Goal: Task Accomplishment & Management: Complete application form

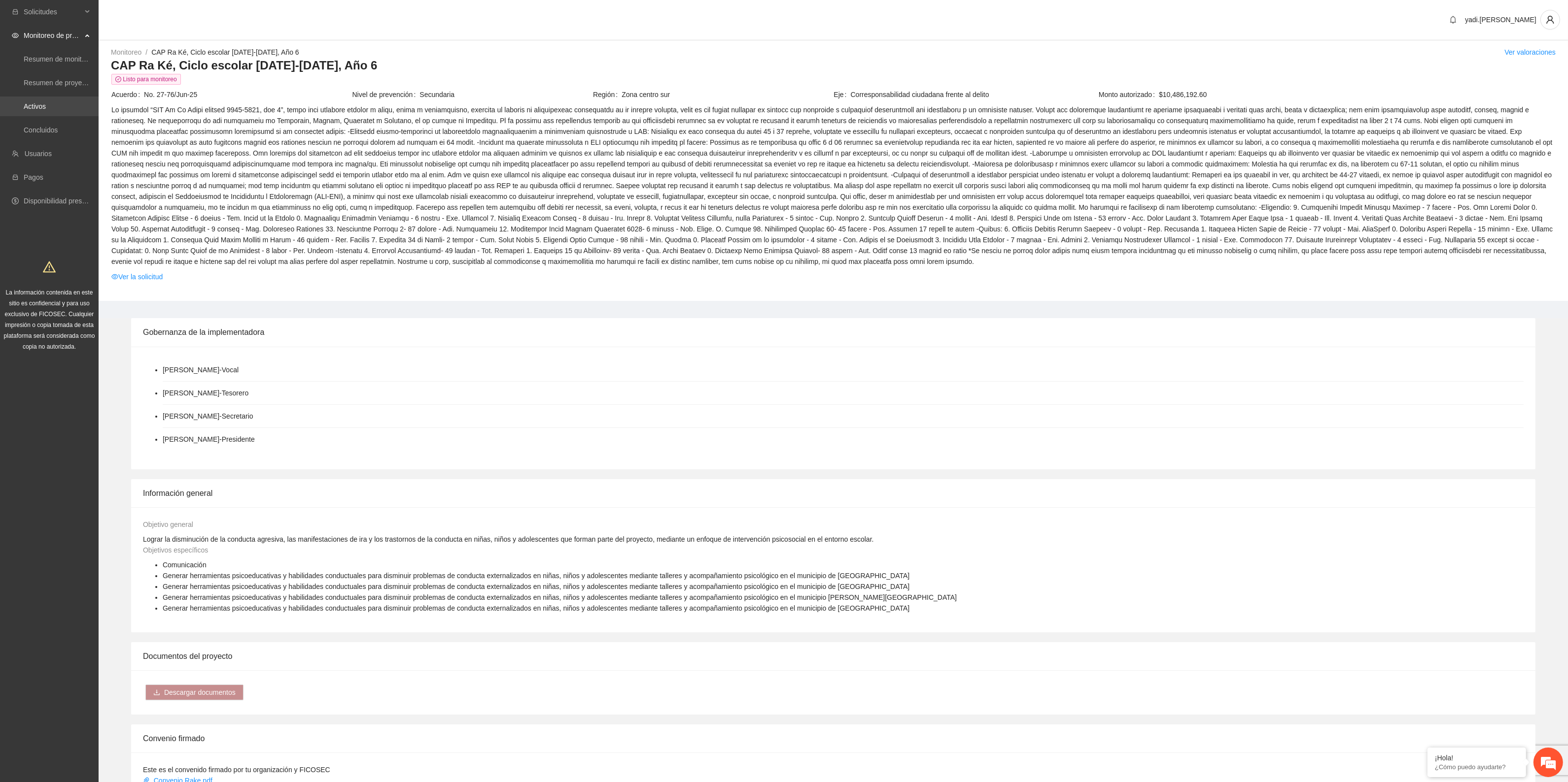
click at [35, 102] on link "Activos" at bounding box center [35, 106] width 22 height 8
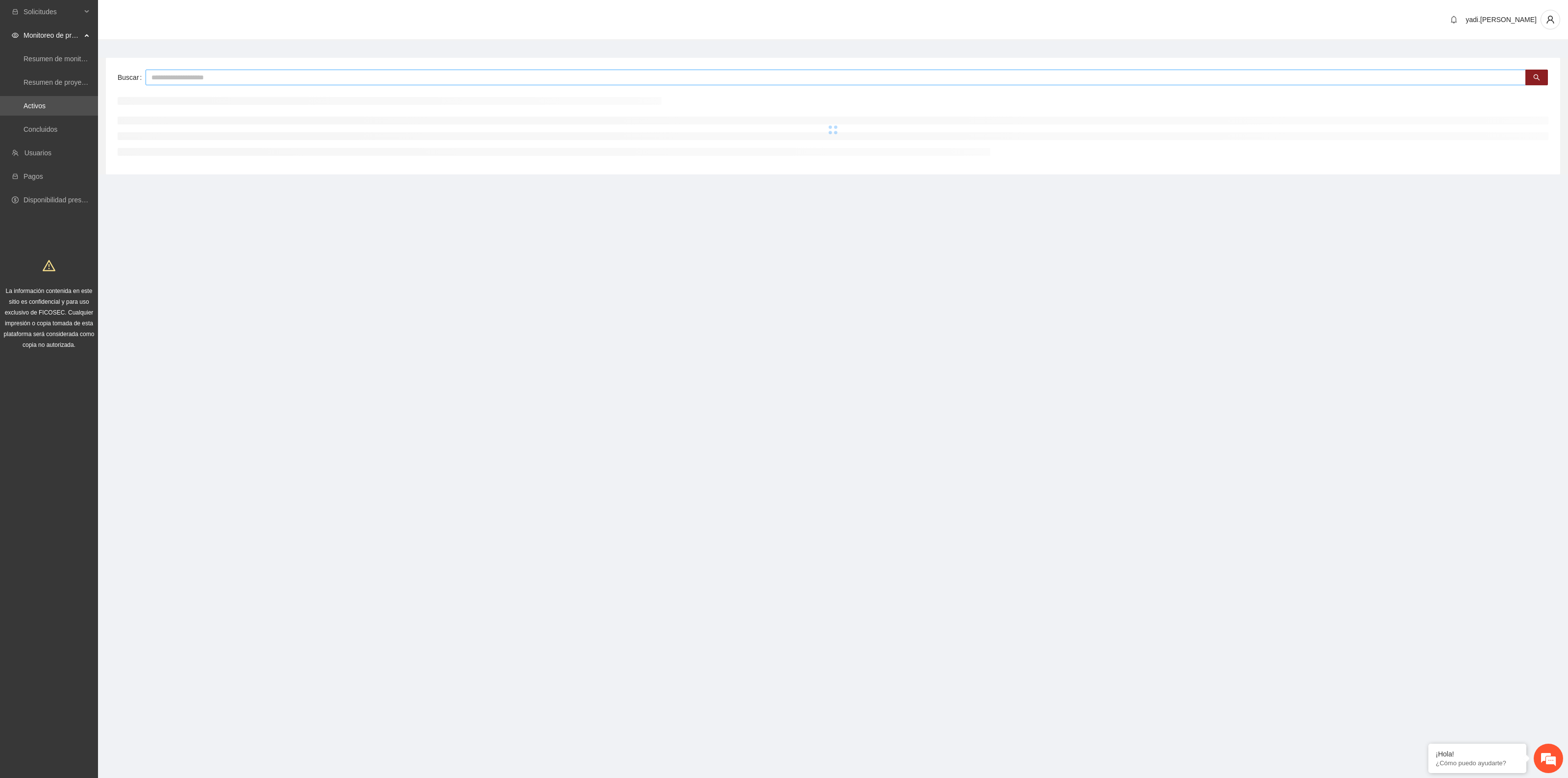
click at [238, 75] on input "text" at bounding box center [836, 77] width 1381 height 16
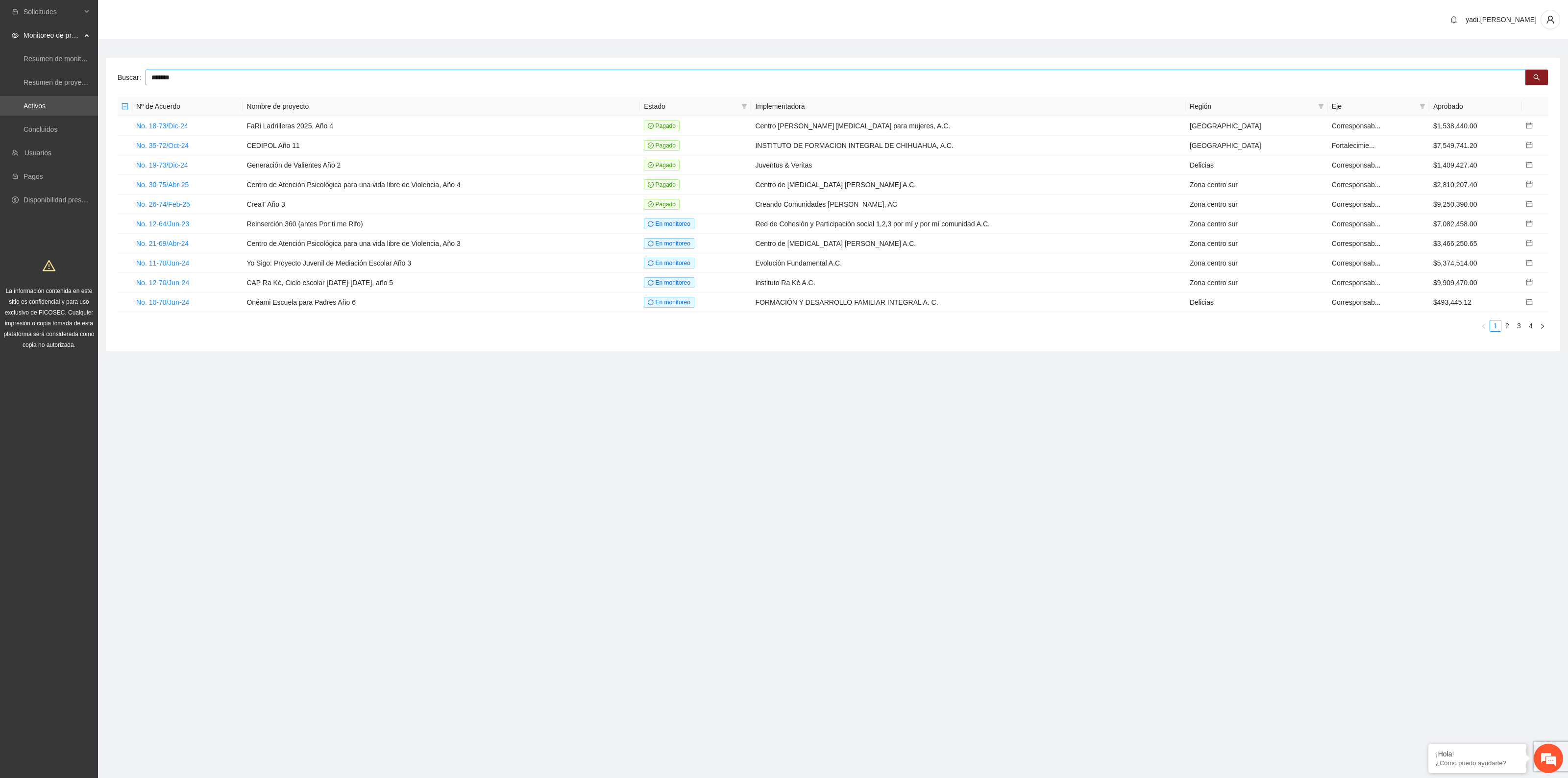
type input "*******"
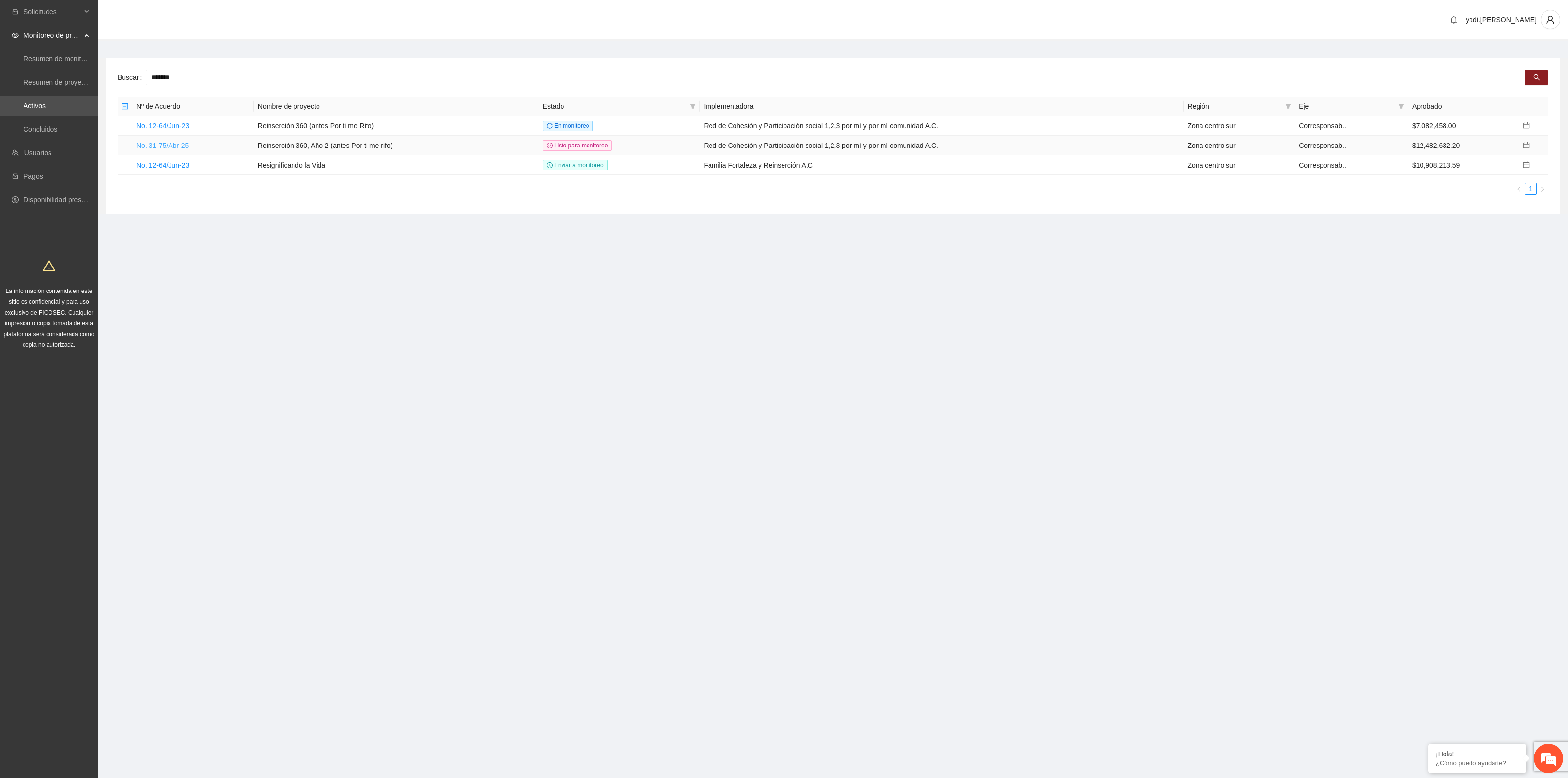
click at [170, 147] on link "No. 31-75/Abr-25" at bounding box center [163, 145] width 52 height 8
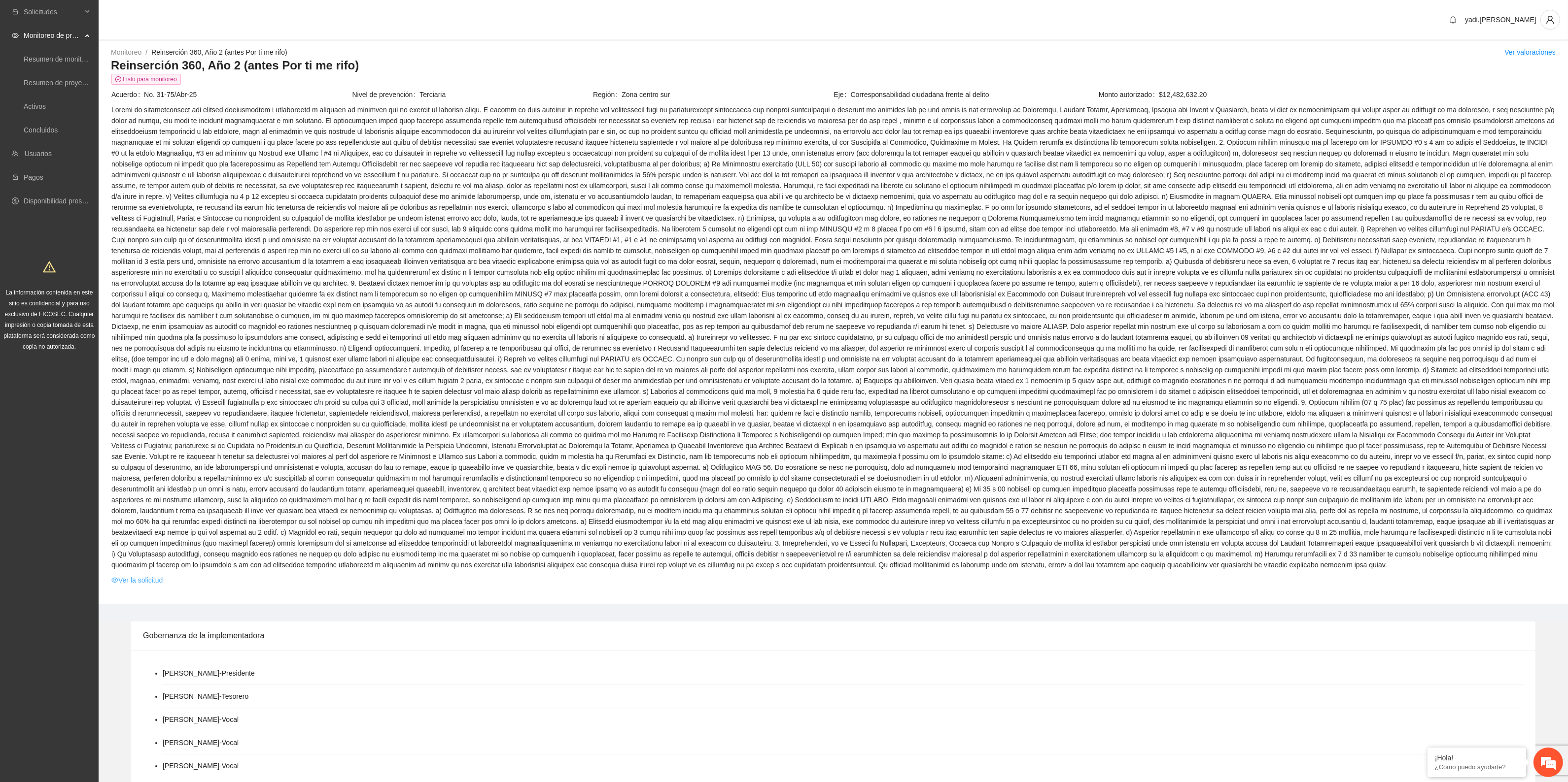
click at [149, 583] on link "Ver la solicitud" at bounding box center [137, 580] width 51 height 11
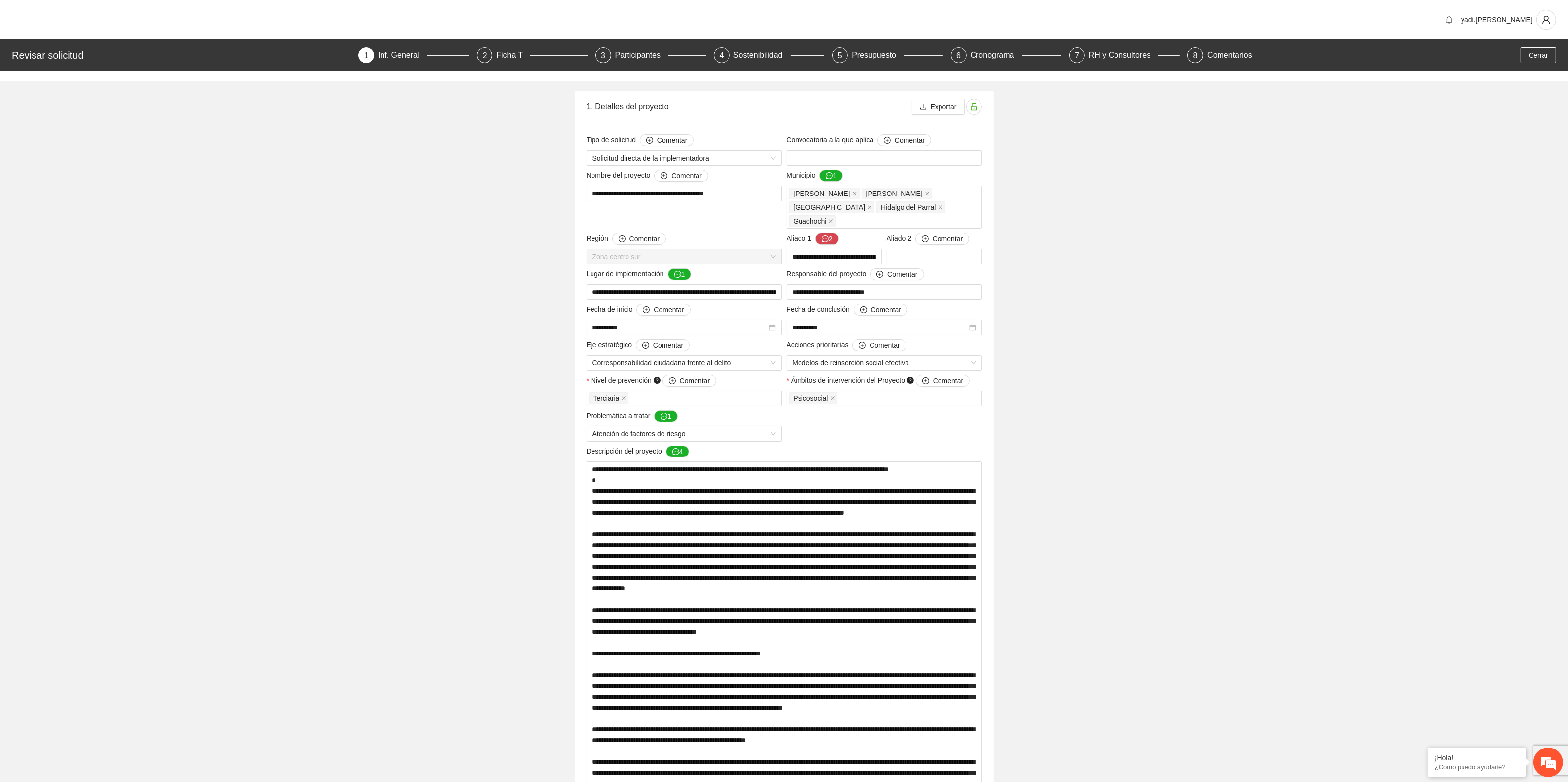
drag, startPoint x: 506, startPoint y: 57, endPoint x: 787, endPoint y: 6, distance: 285.6
click at [506, 58] on div "Ficha T" at bounding box center [514, 55] width 34 height 16
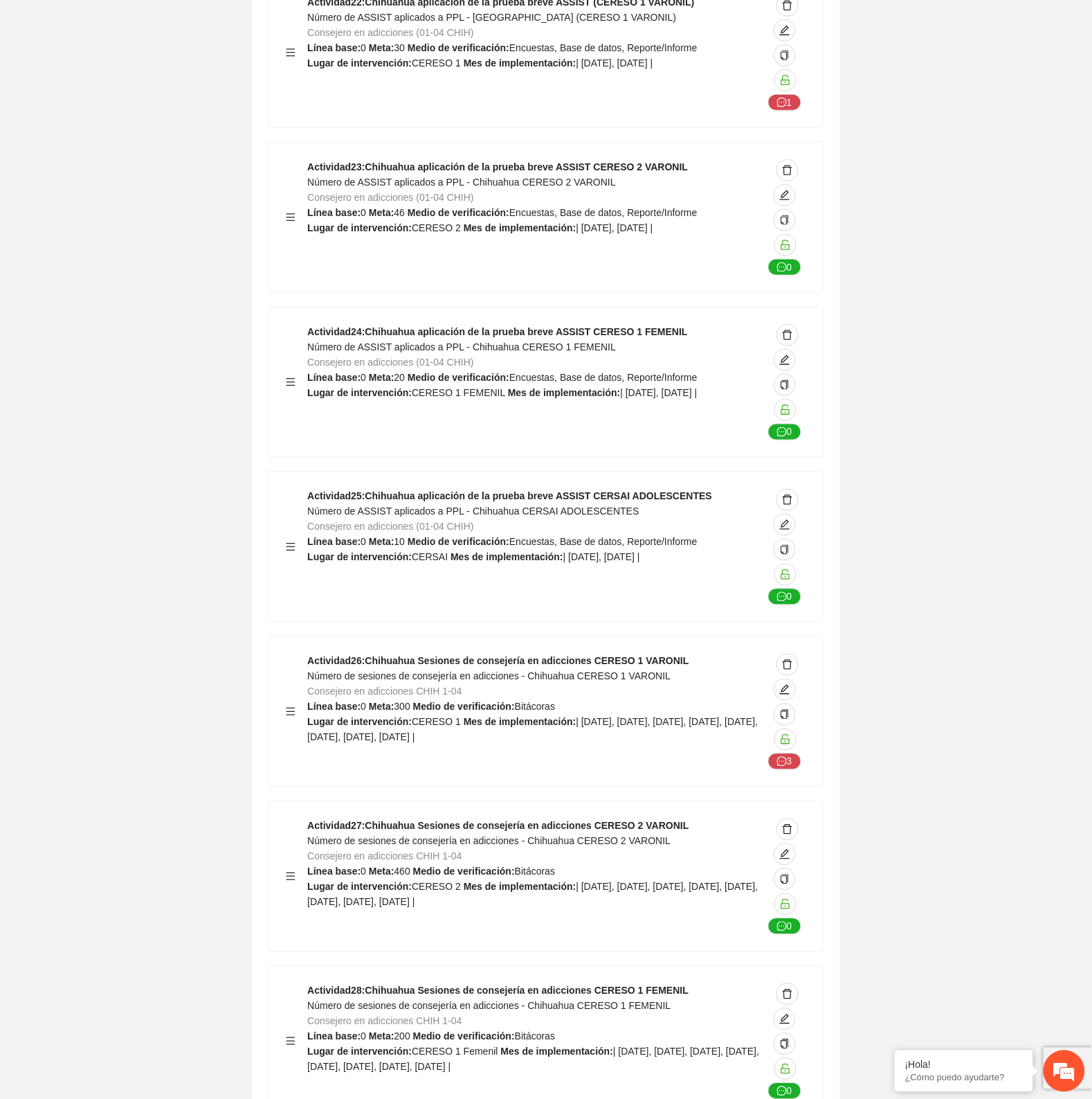
scroll to position [24323, 0]
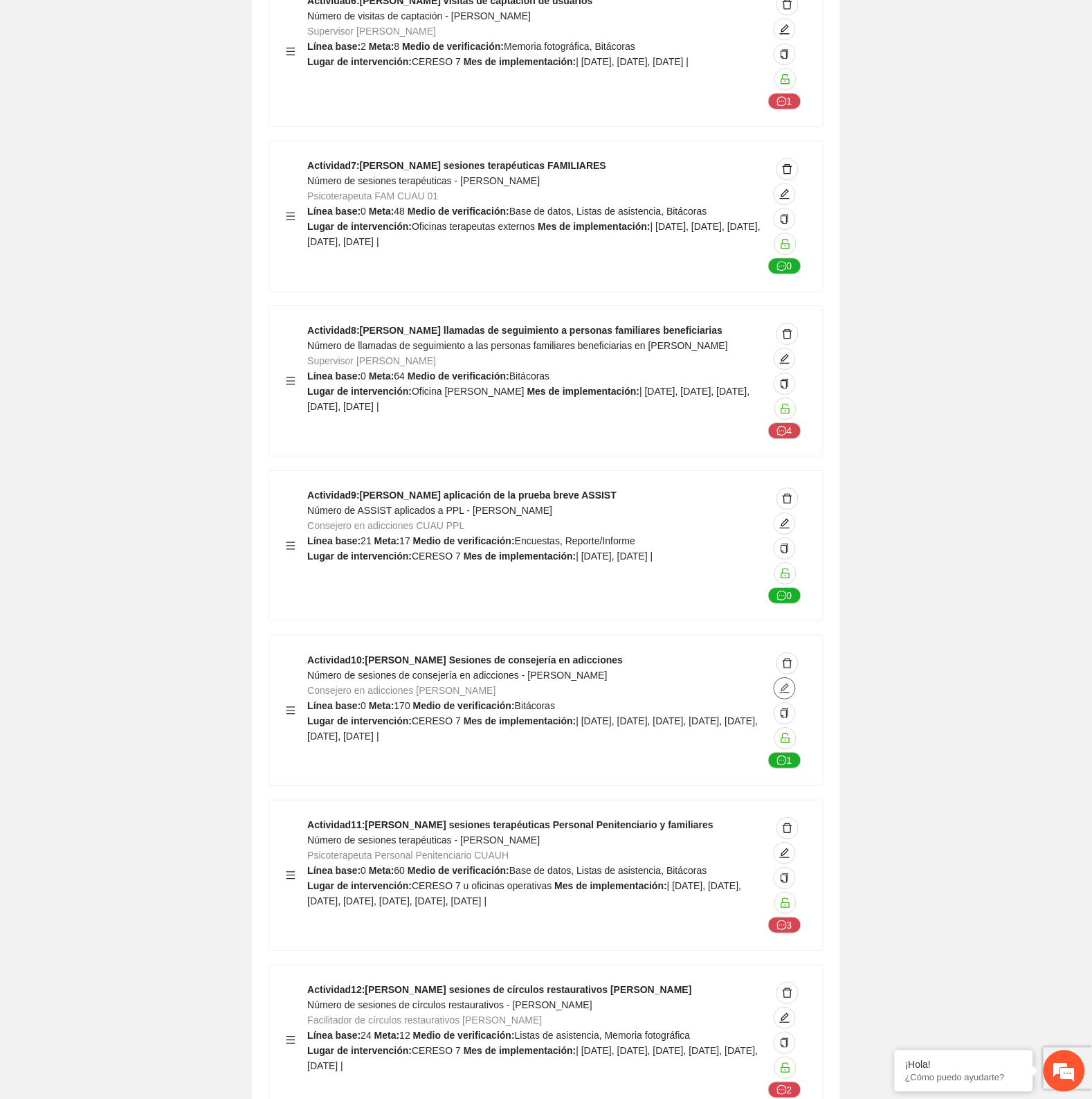
click at [779, 683] on icon "edit" at bounding box center [784, 688] width 11 height 11
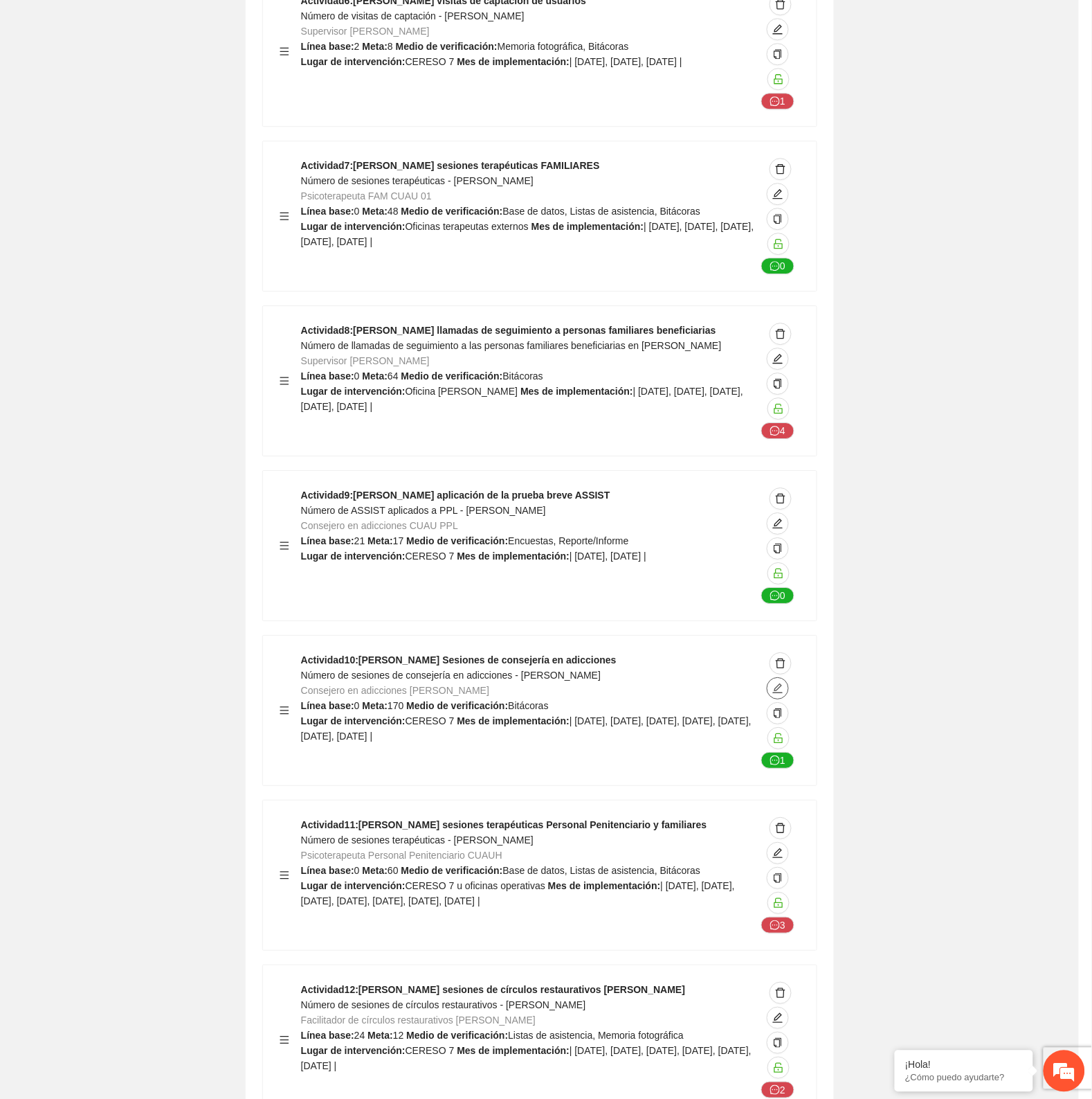
type textarea "********"
type input "**********"
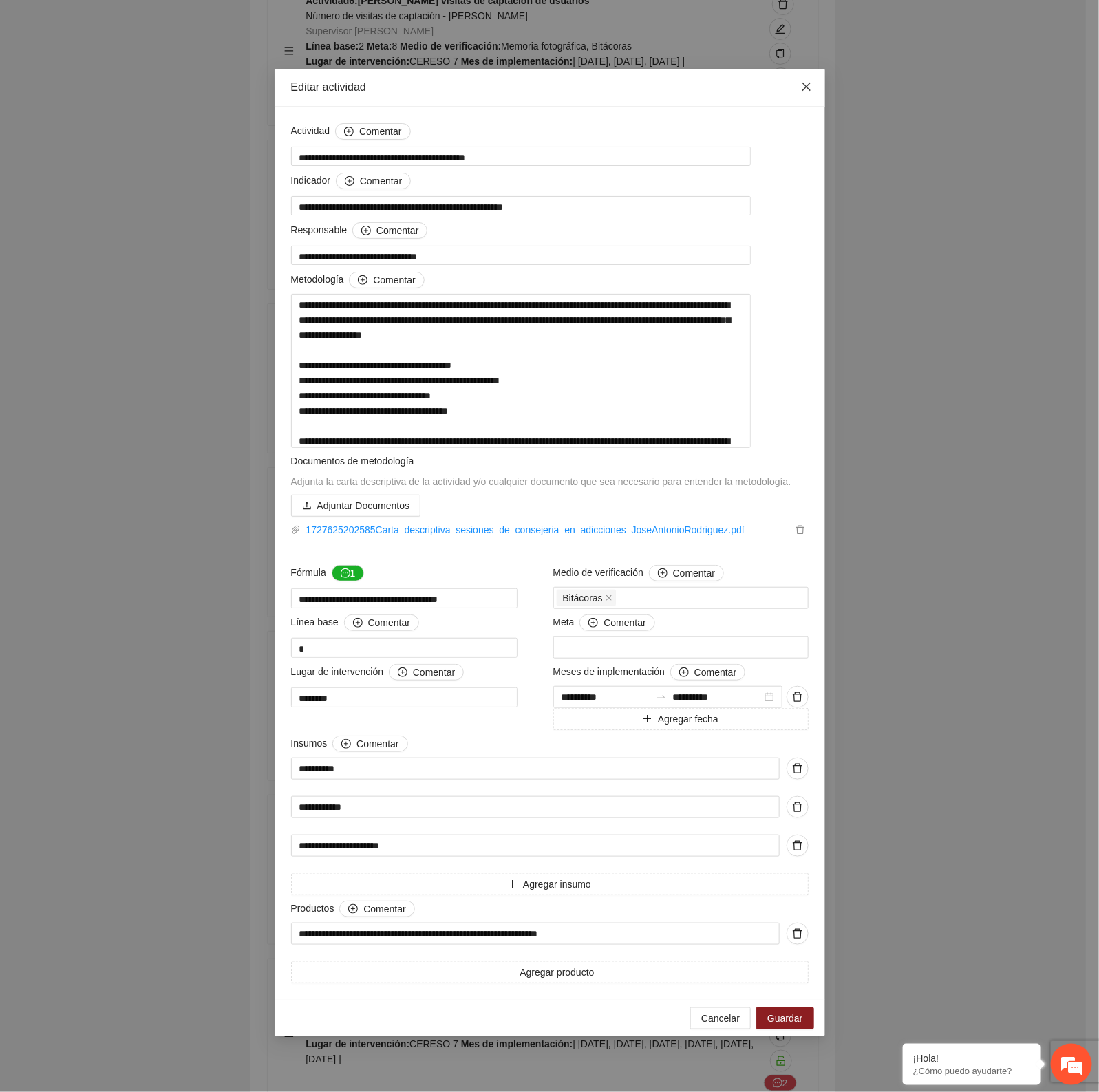
click at [801, 83] on icon "close" at bounding box center [806, 86] width 11 height 11
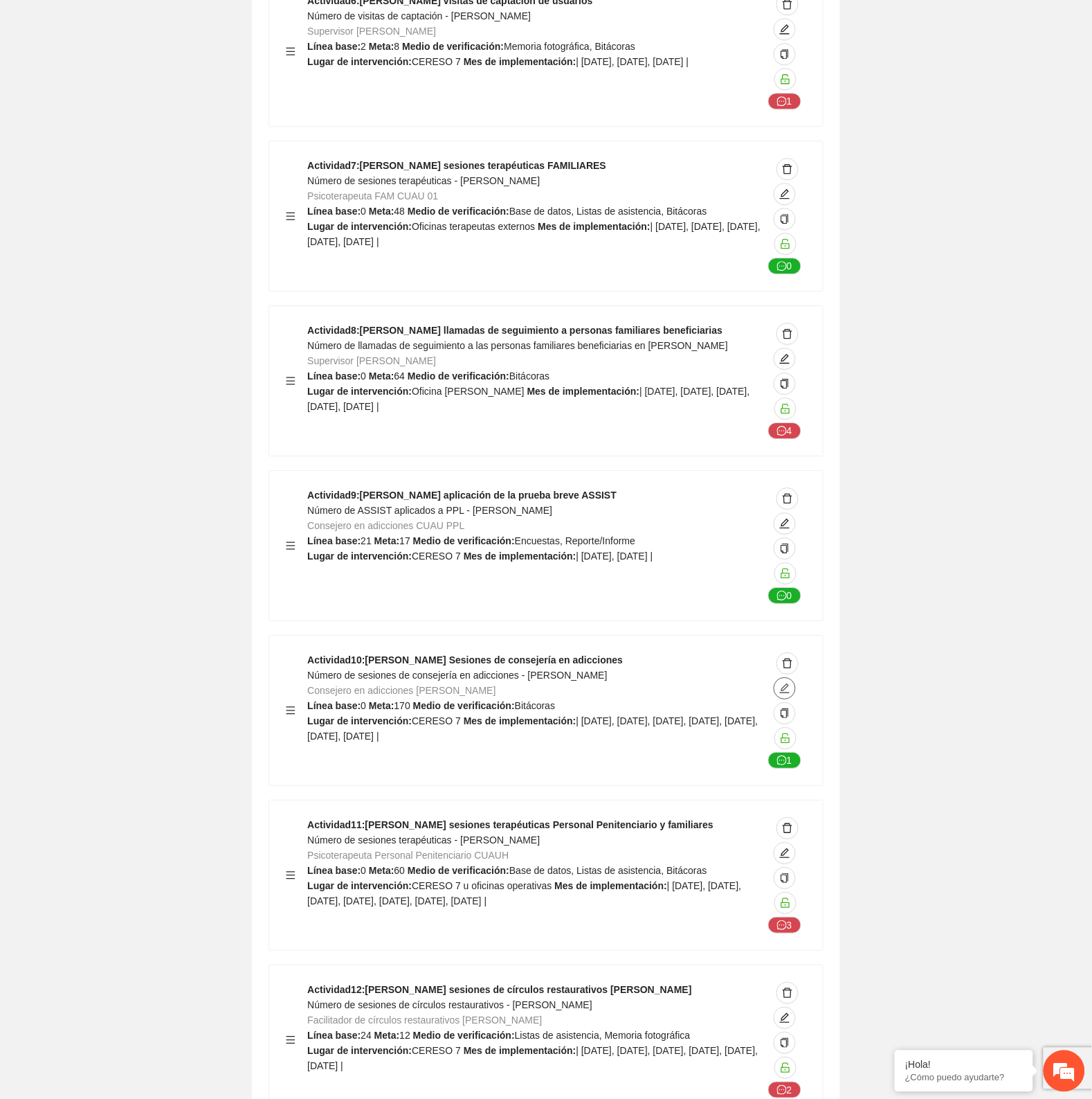
click at [774, 677] on button "button" at bounding box center [785, 688] width 22 height 22
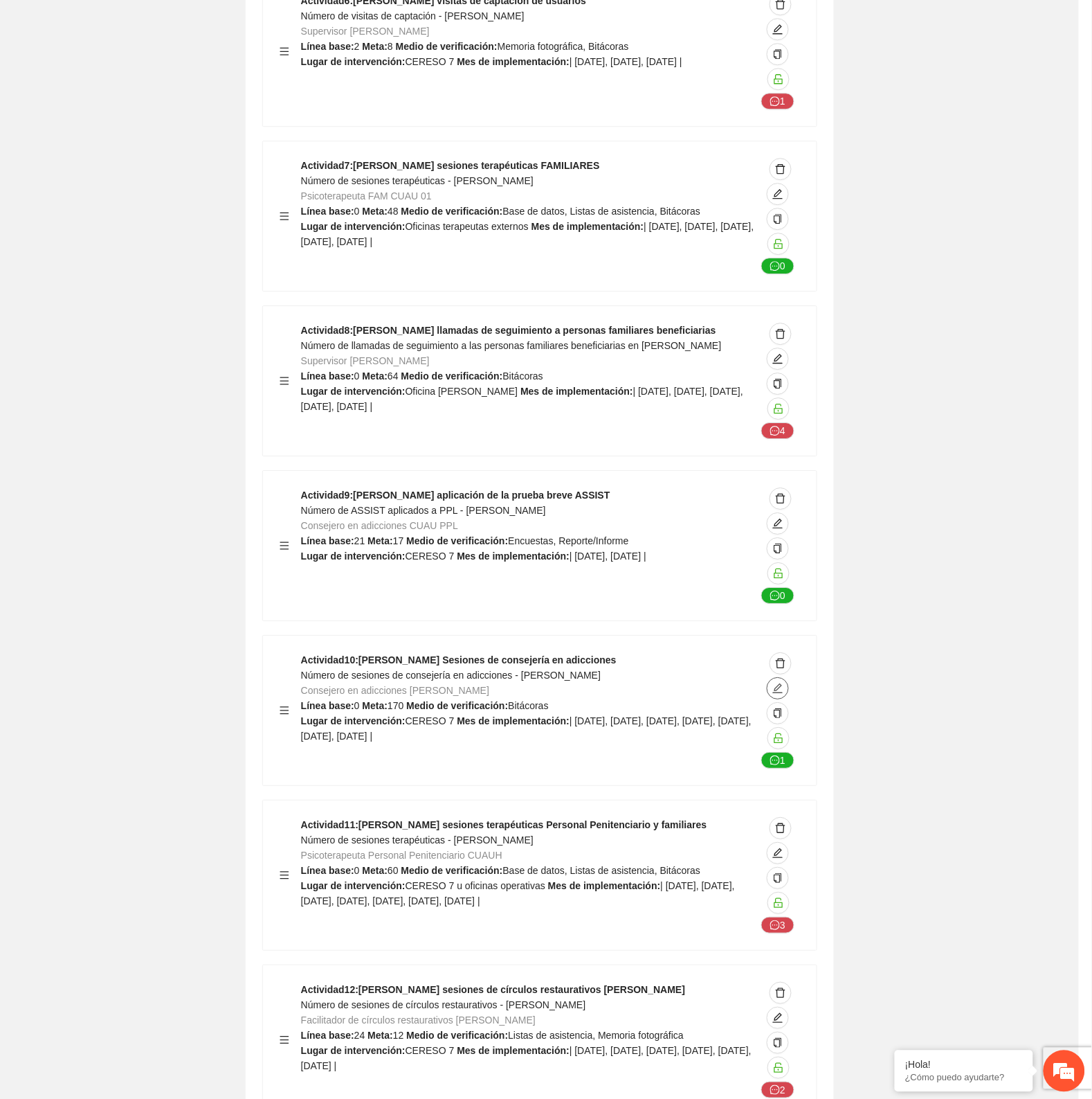
type textarea "********"
type input "**********"
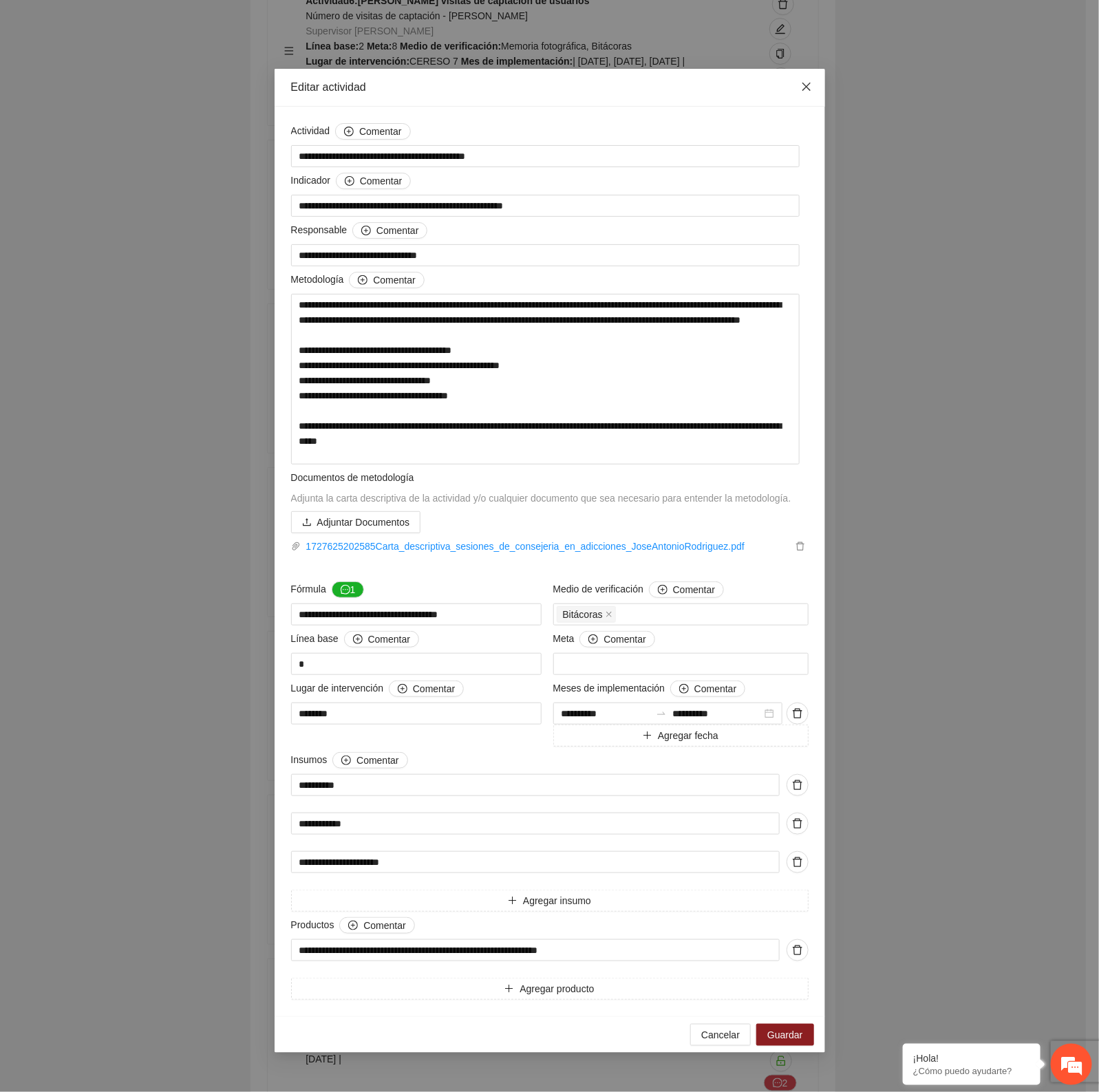
drag, startPoint x: 796, startPoint y: 86, endPoint x: 799, endPoint y: 31, distance: 55.1
click at [798, 73] on span "Close" at bounding box center [806, 86] width 37 height 37
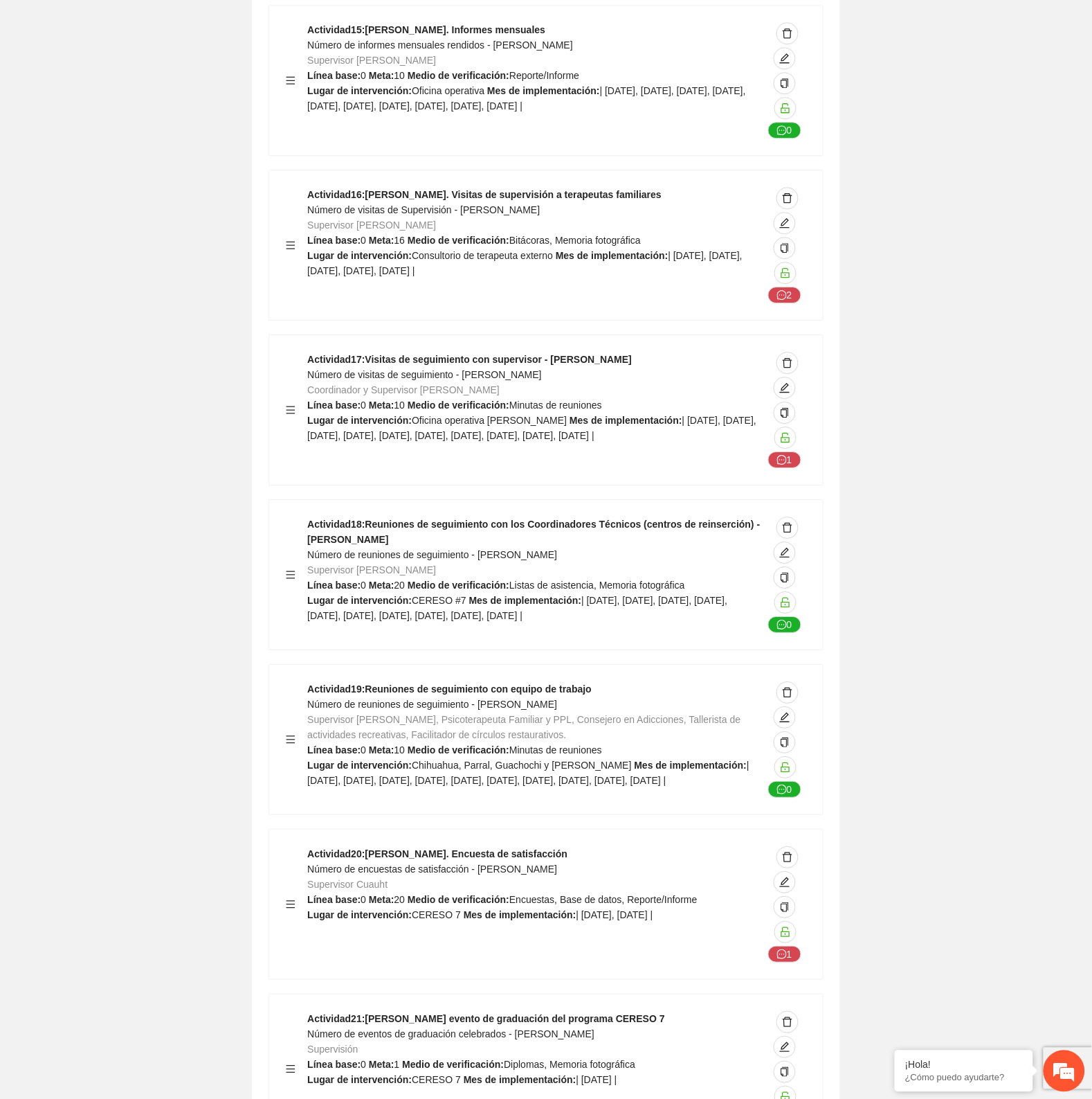
scroll to position [25779, 0]
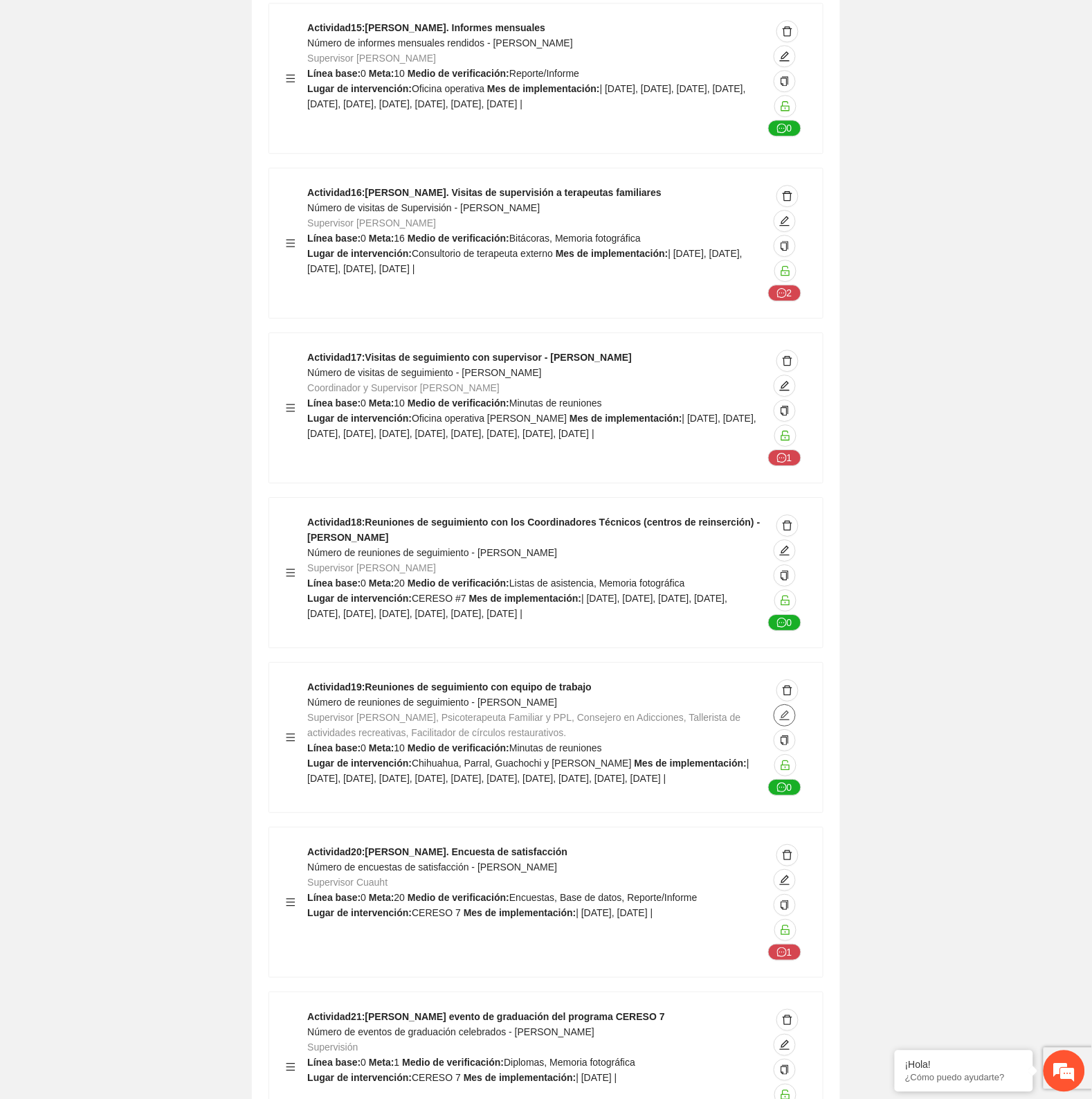
click at [786, 709] on icon "edit" at bounding box center [784, 715] width 11 height 11
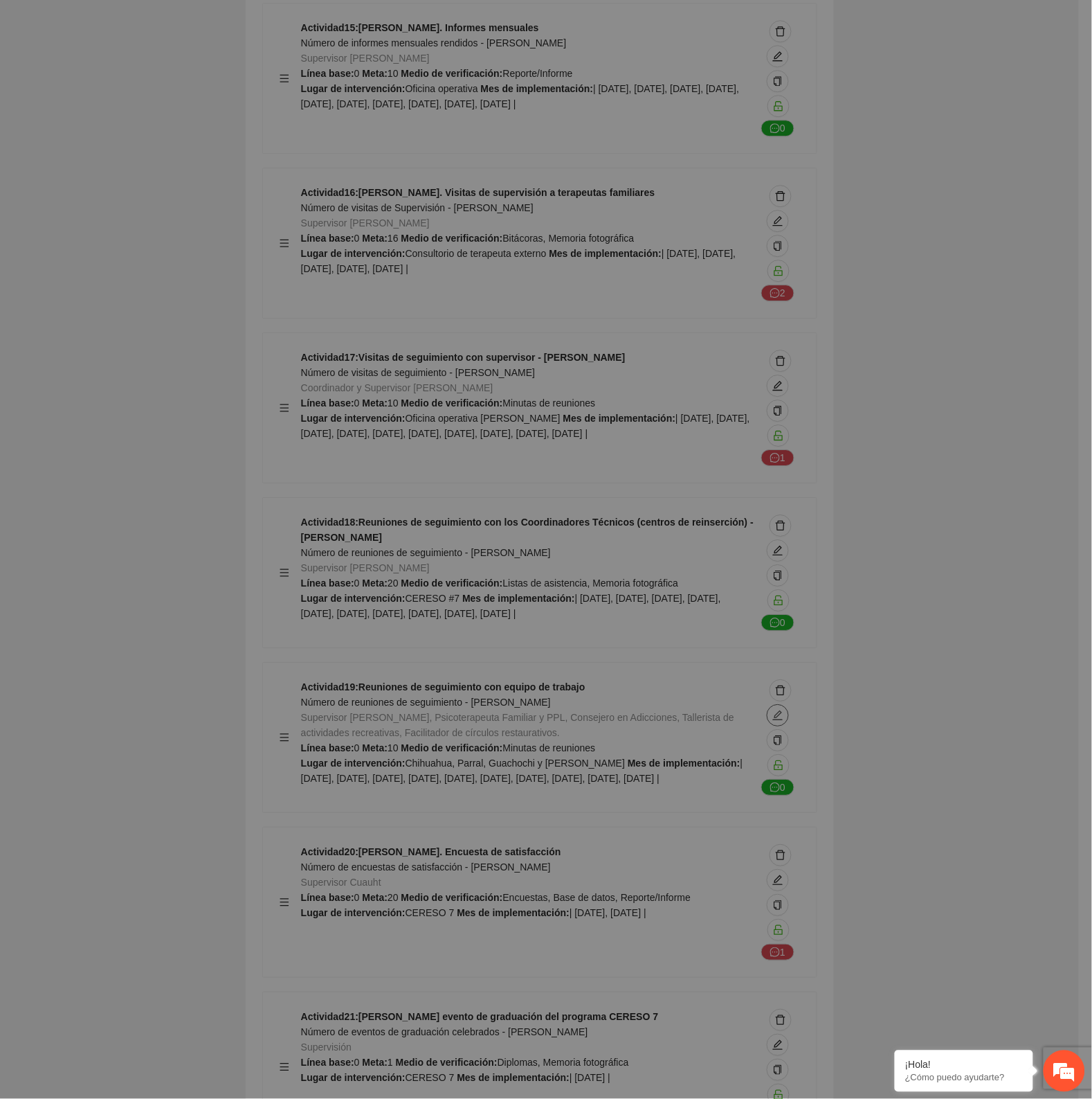
type textarea "**********"
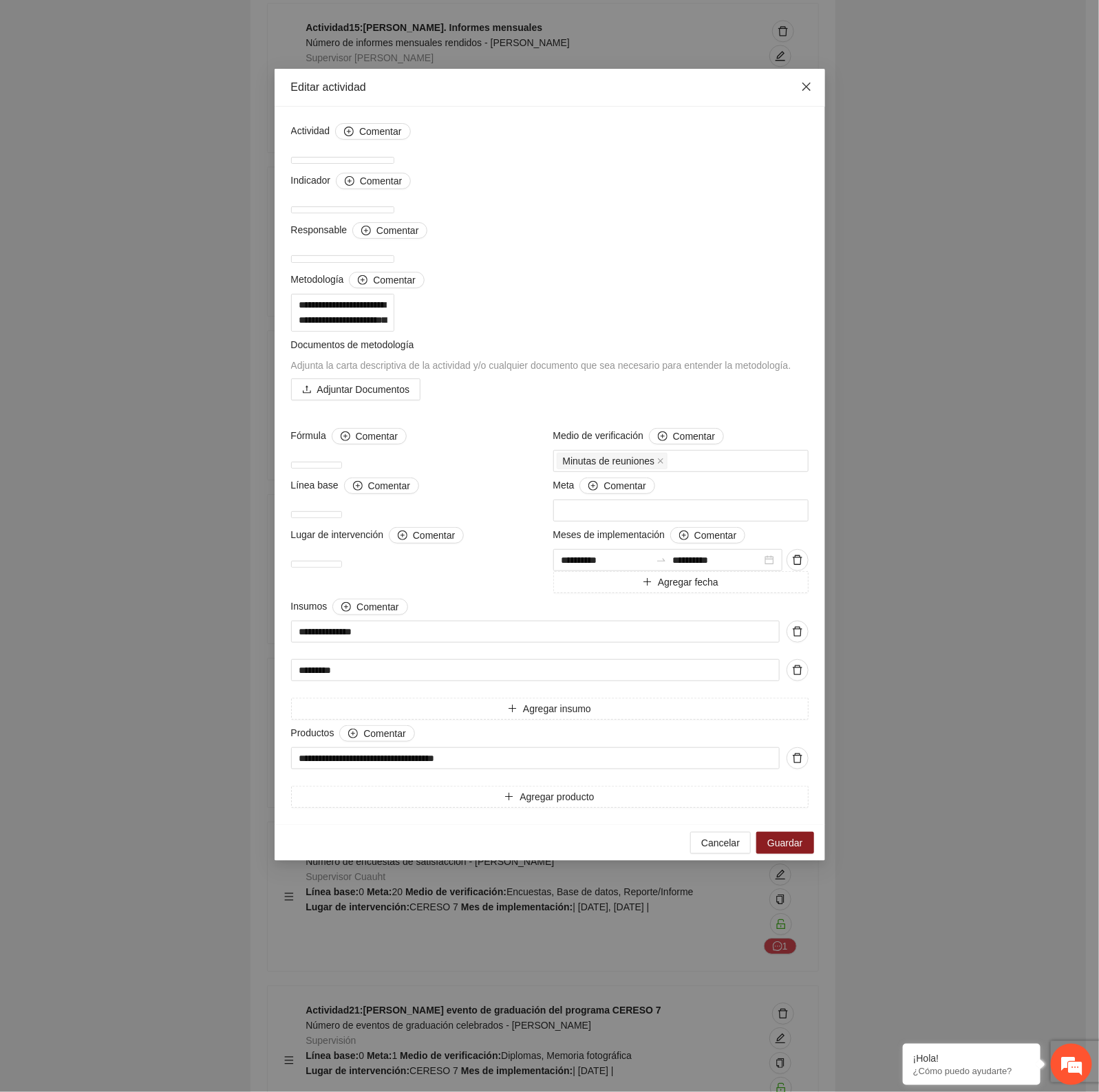
click at [802, 84] on icon "close" at bounding box center [806, 87] width 9 height 9
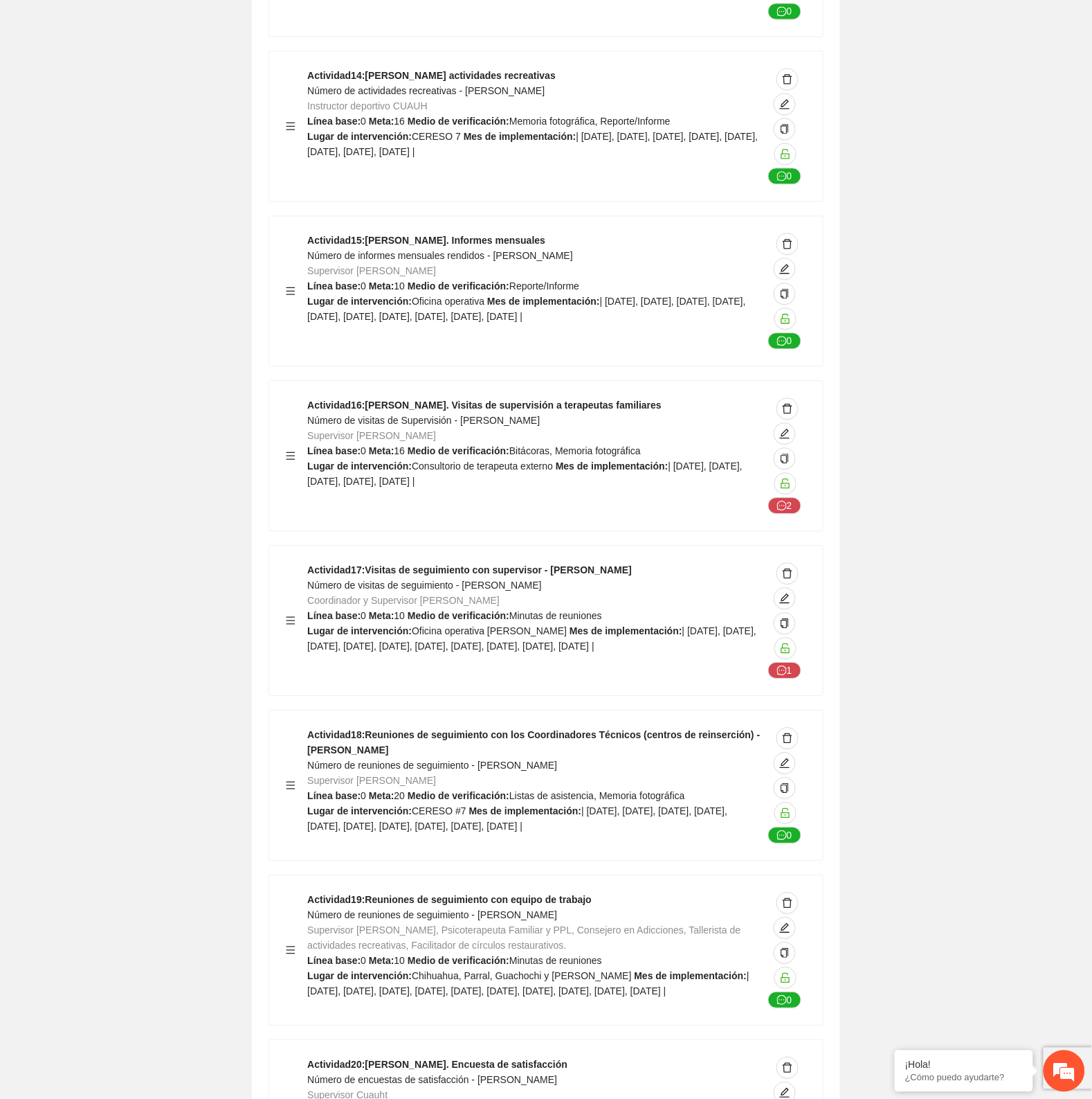
scroll to position [25606, 0]
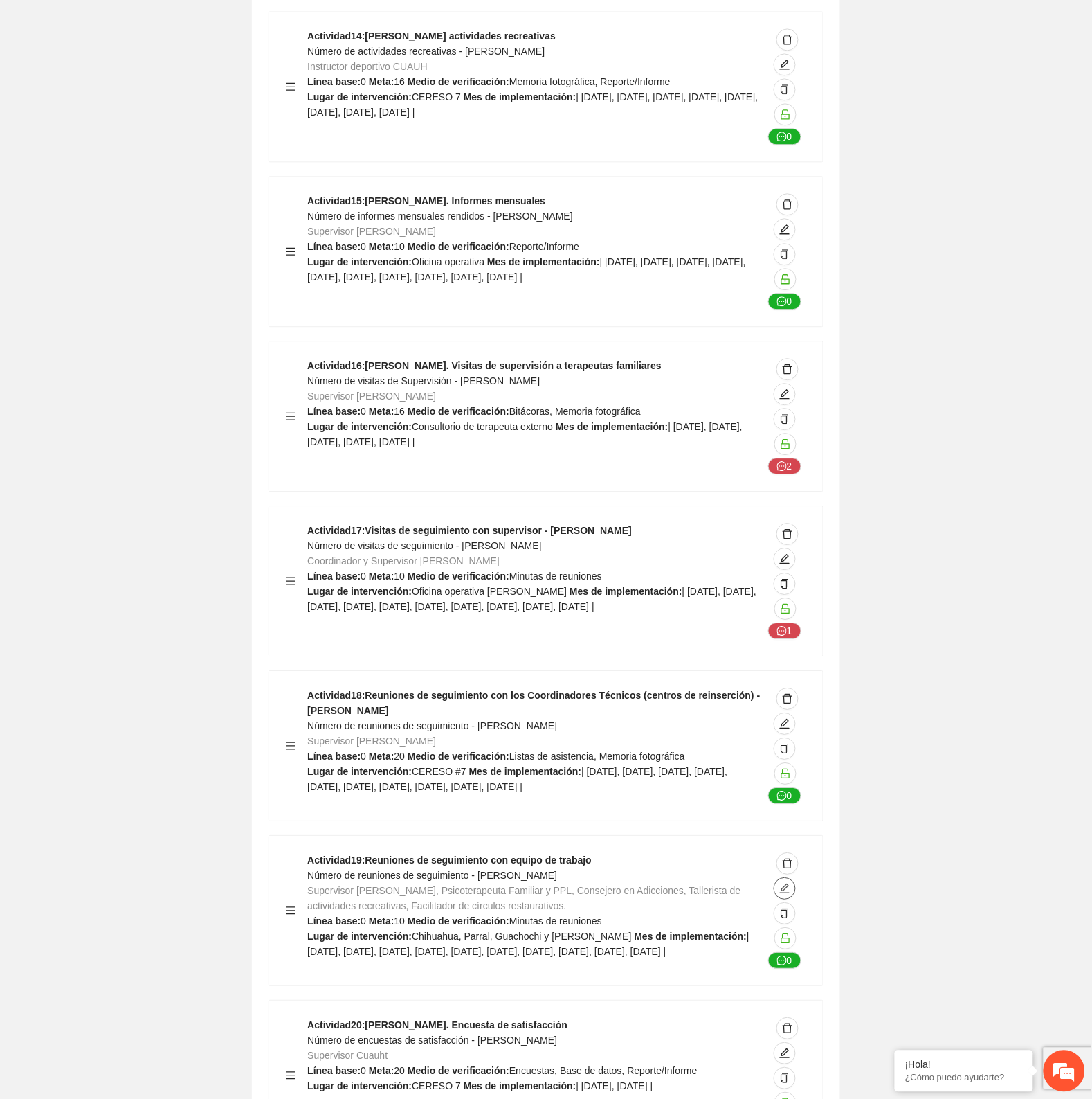
click at [782, 882] on icon "edit" at bounding box center [784, 887] width 11 height 11
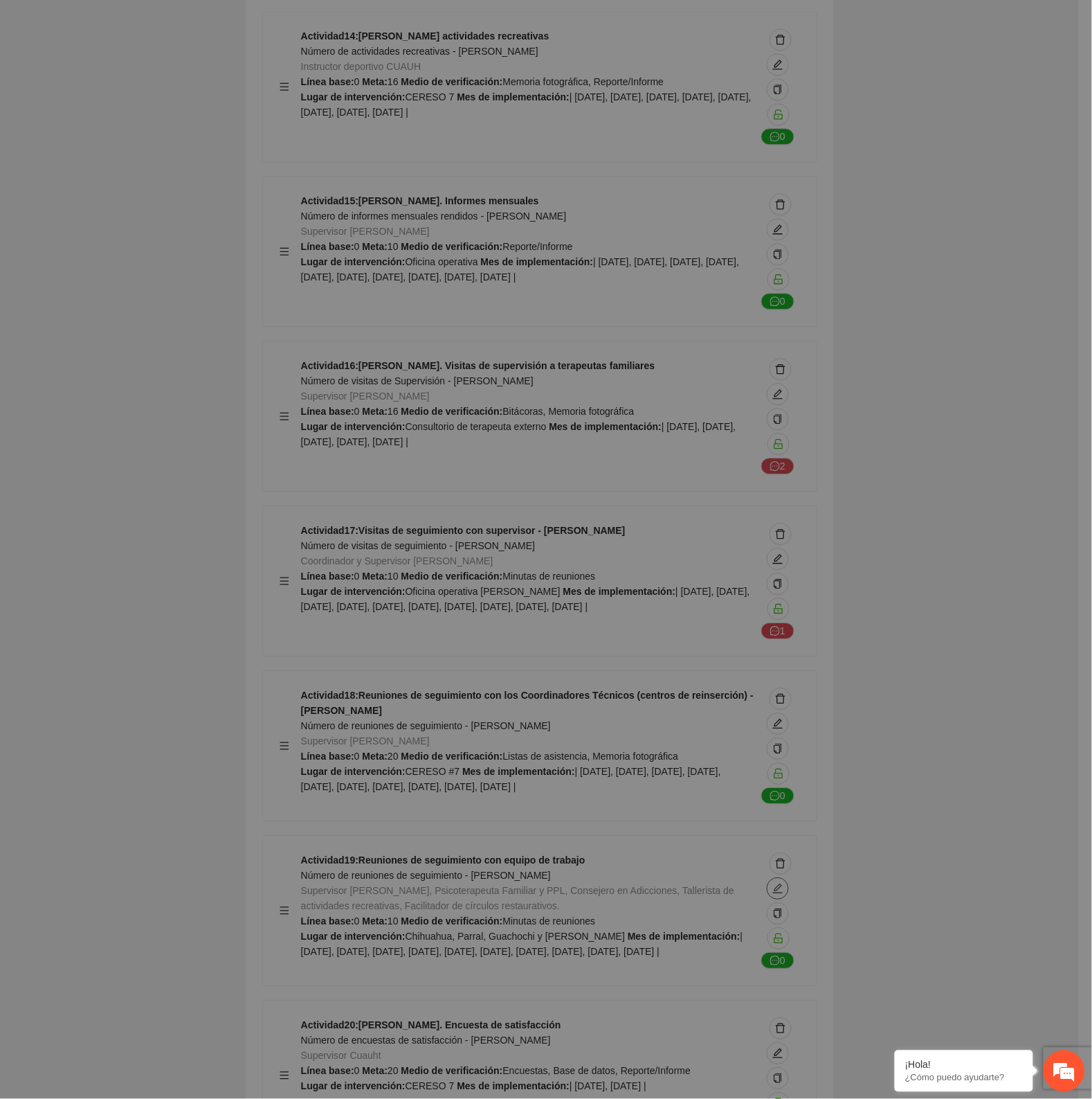
type textarea "**********"
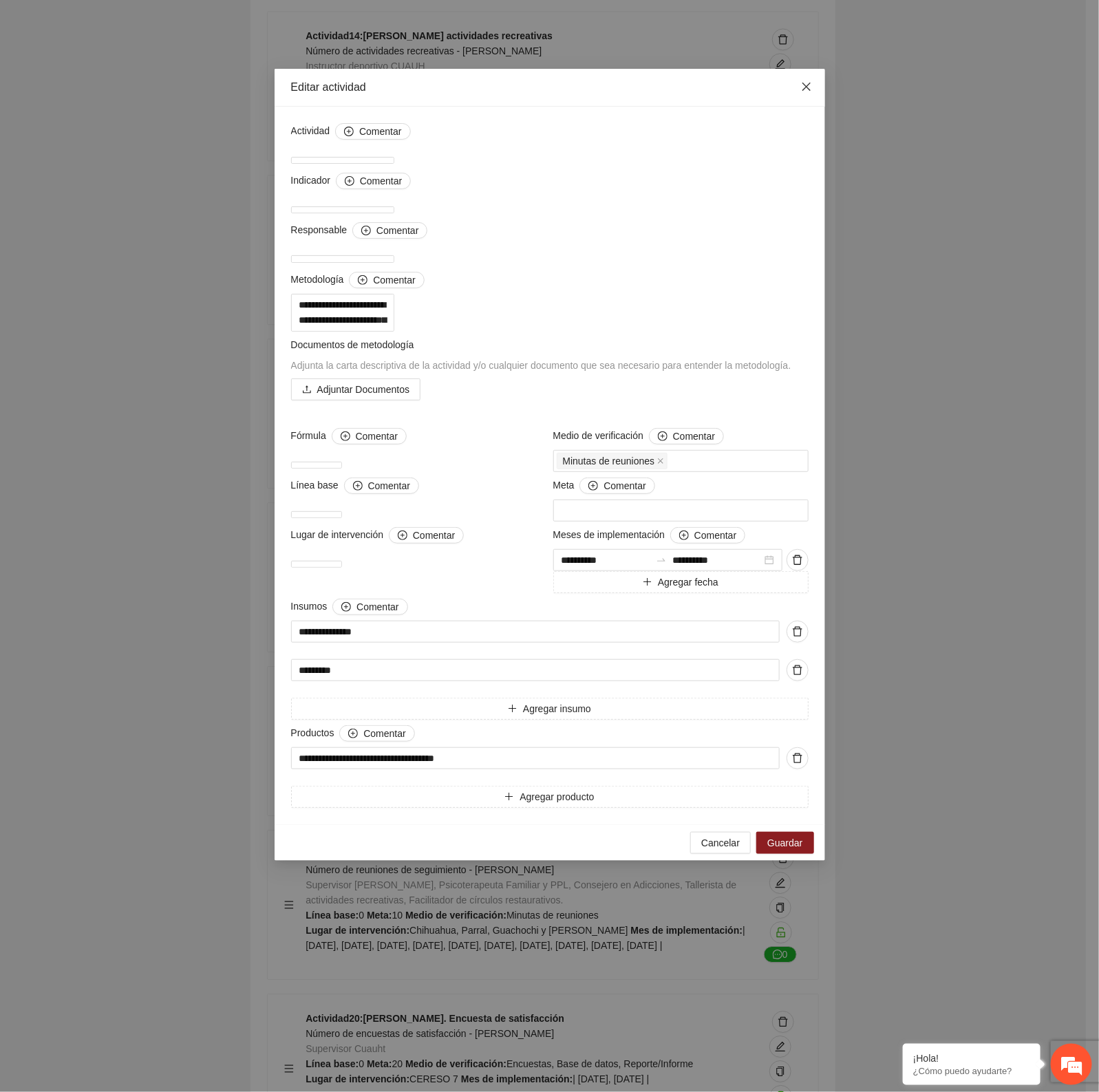
click at [809, 83] on icon "close" at bounding box center [806, 86] width 11 height 11
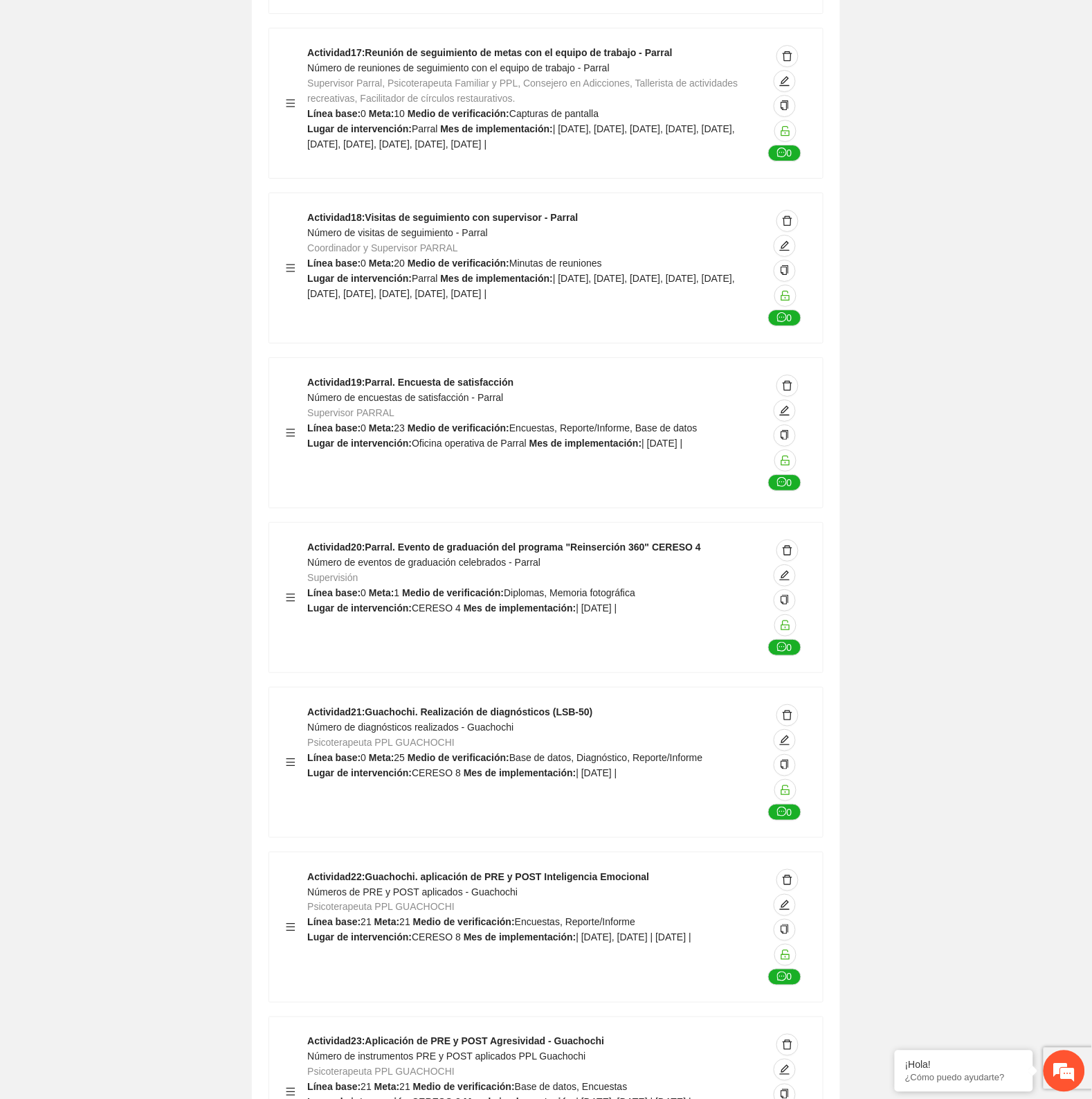
scroll to position [31923, 0]
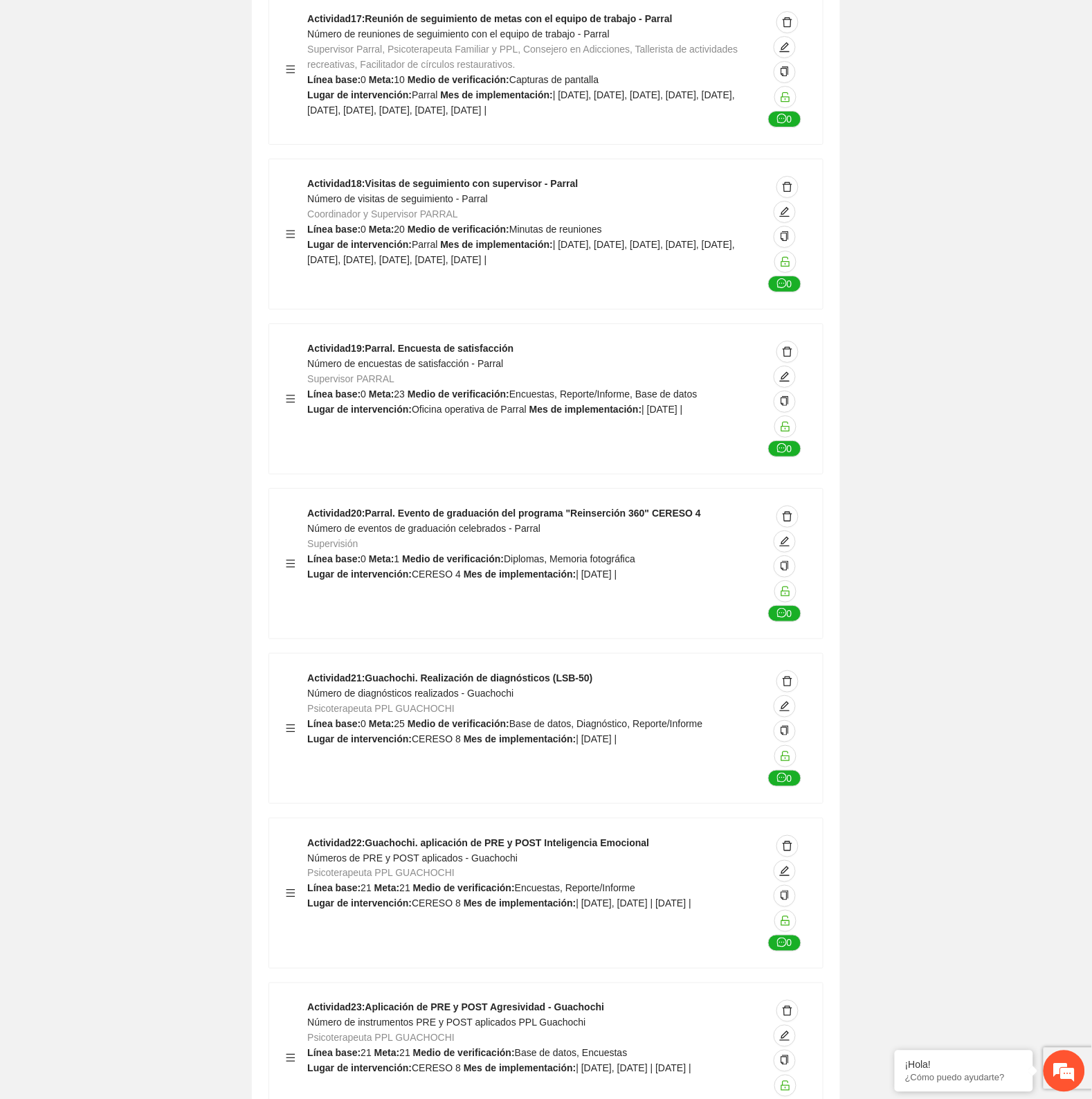
click at [668, 670] on div "Actividad 21 : Guachochi. Realización de diagnósticos (LSB-50) Número de diagnó…" at bounding box center [535, 728] width 456 height 116
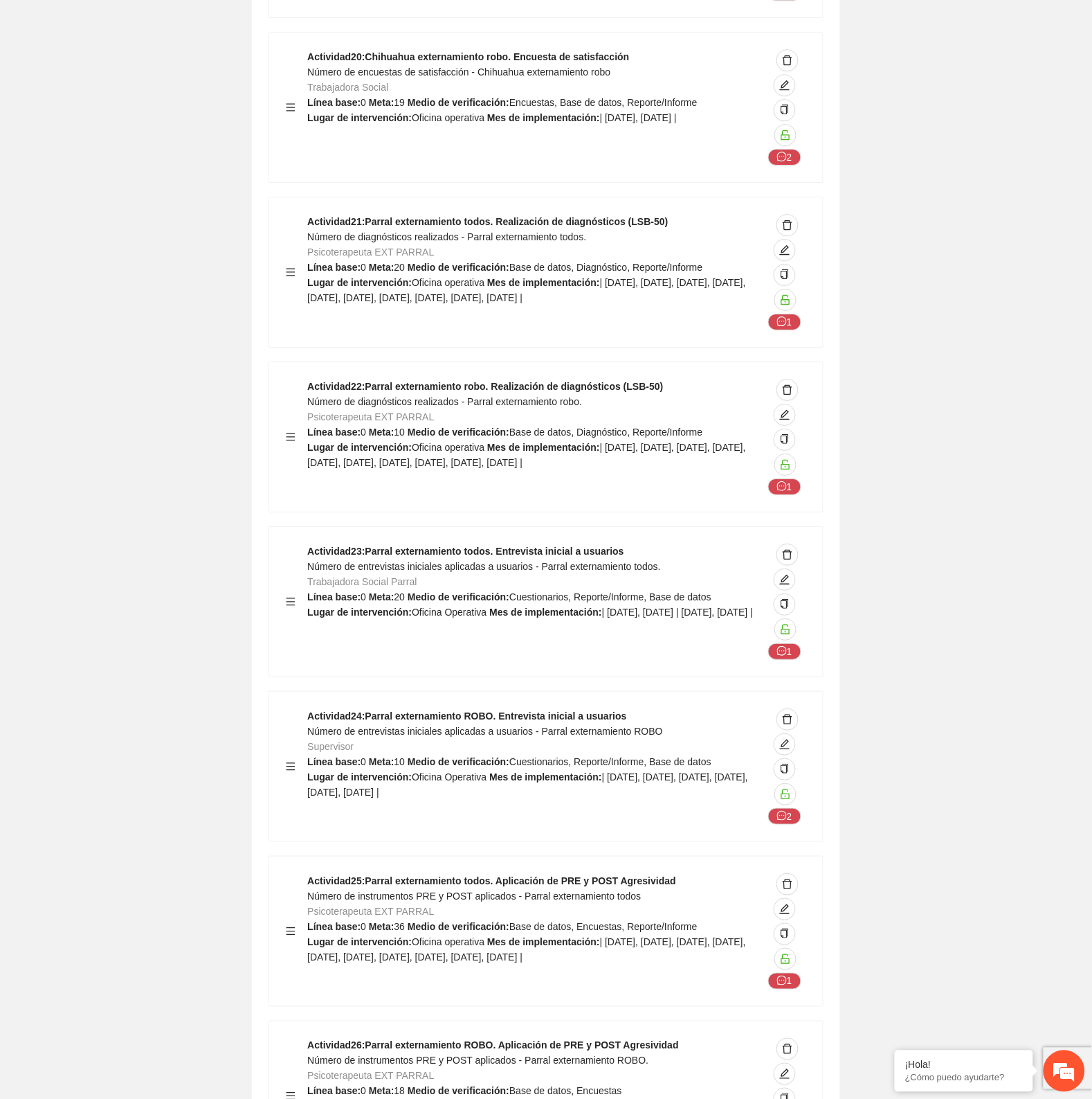
scroll to position [41788, 0]
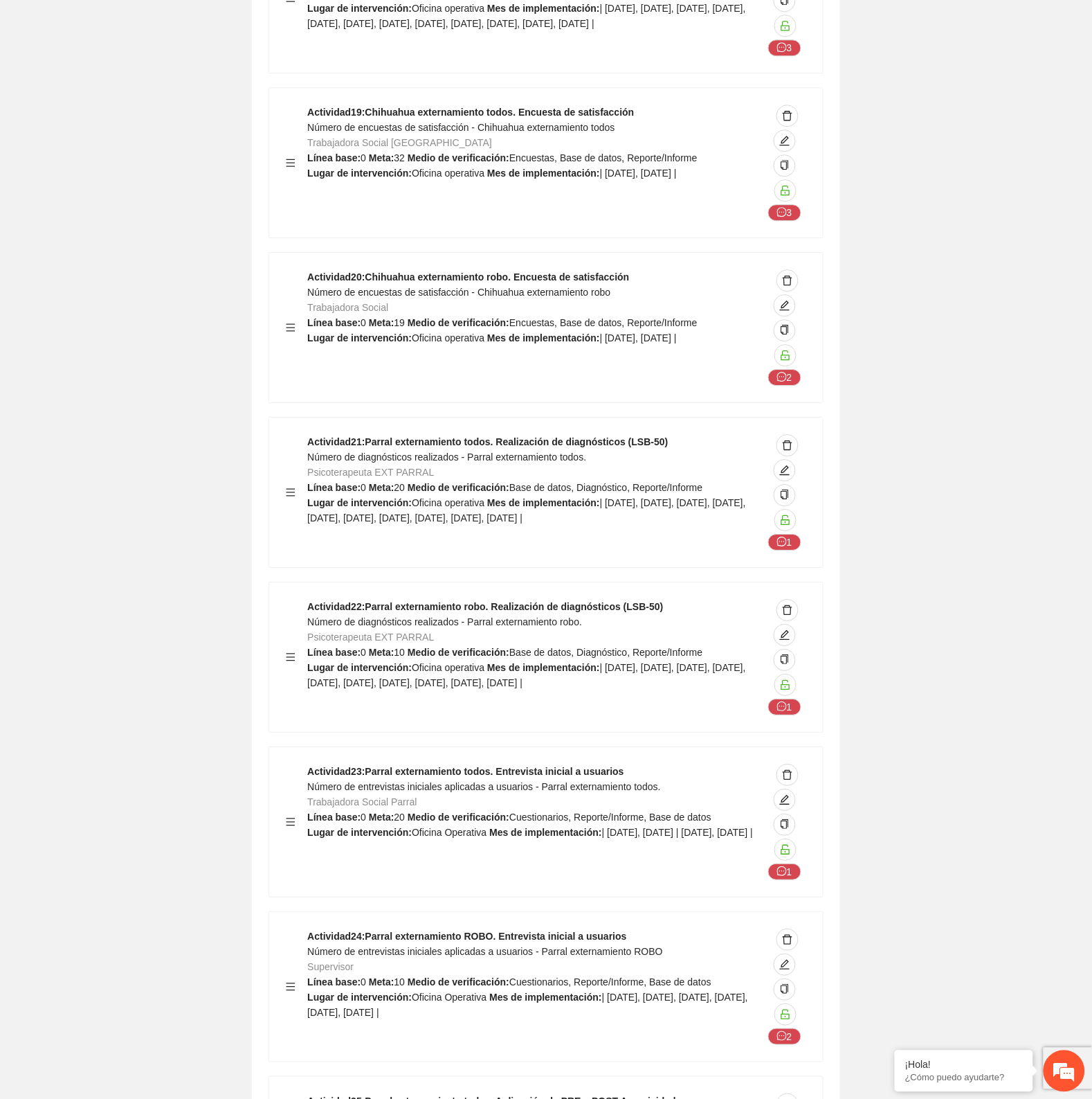
click at [462, 434] on div "Actividad 21 : Parral externamiento todos. Realización de diagnósticos (LSB-50)…" at bounding box center [535, 492] width 456 height 116
drag, startPoint x: 367, startPoint y: 218, endPoint x: 528, endPoint y: 230, distance: 161.4
click at [528, 434] on div "Actividad 21 : Parral externamiento todos. Realización de diagnósticos (LSB-50)…" at bounding box center [535, 492] width 456 height 116
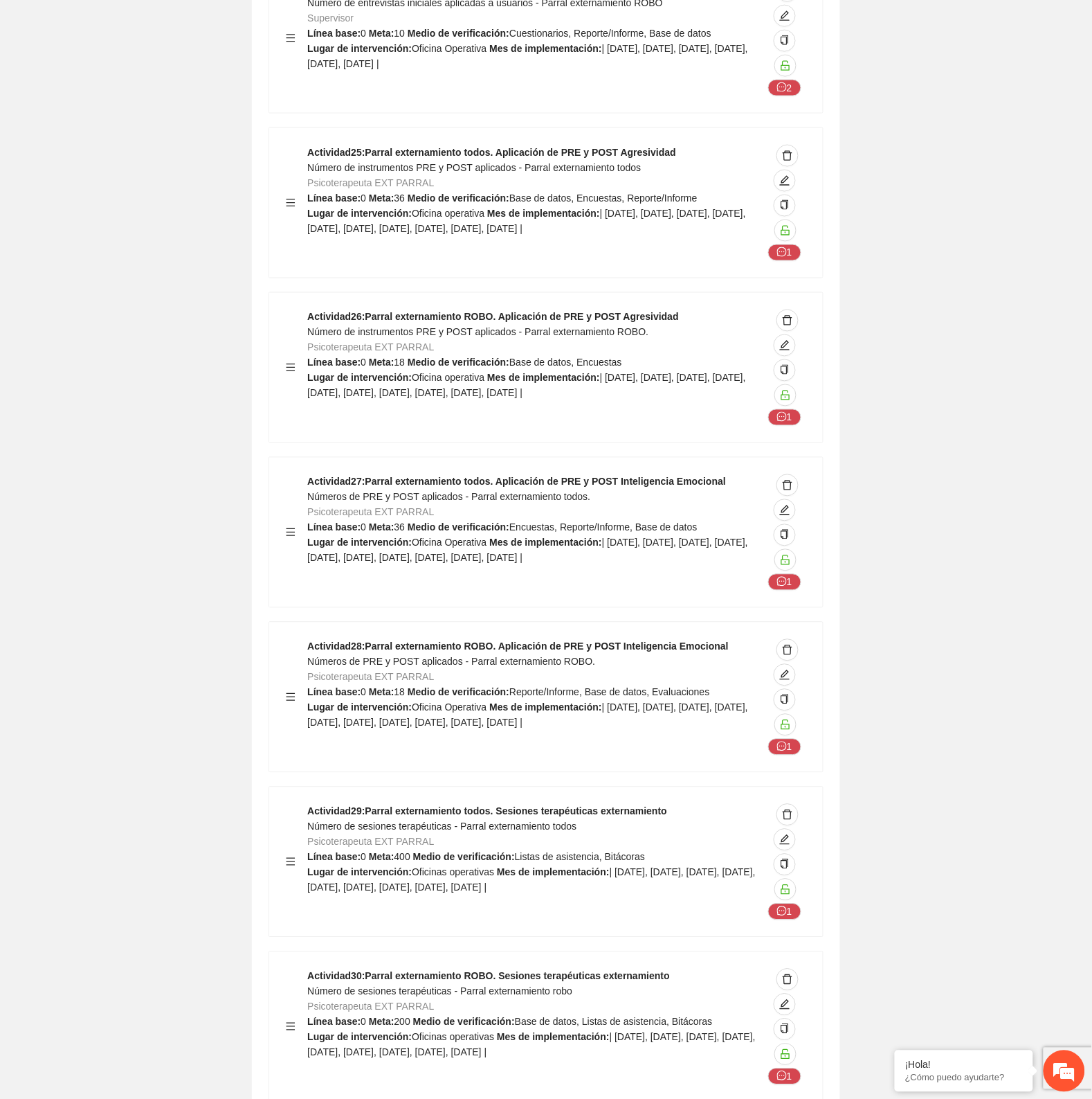
scroll to position [42740, 0]
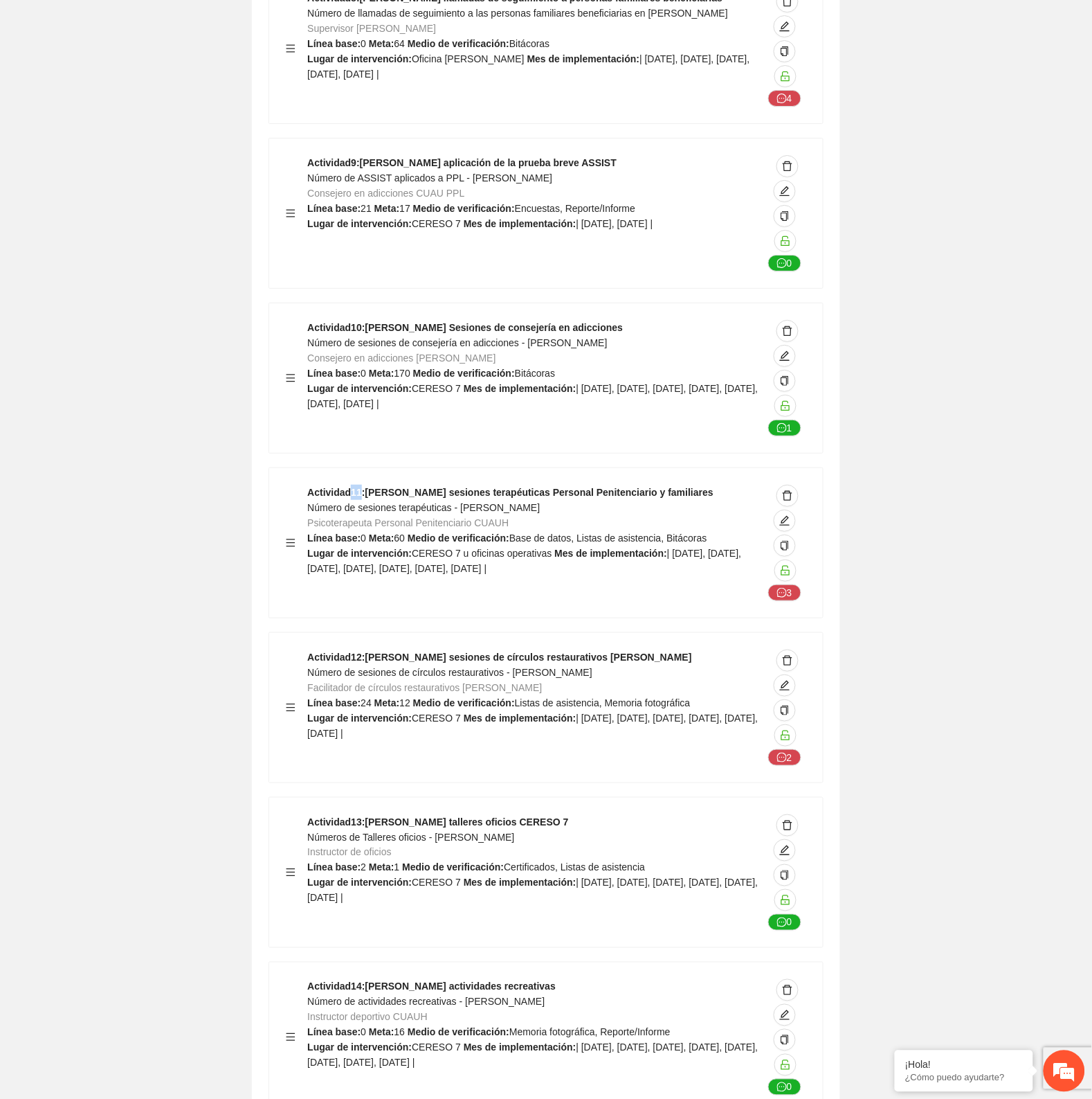
scroll to position [24662, 0]
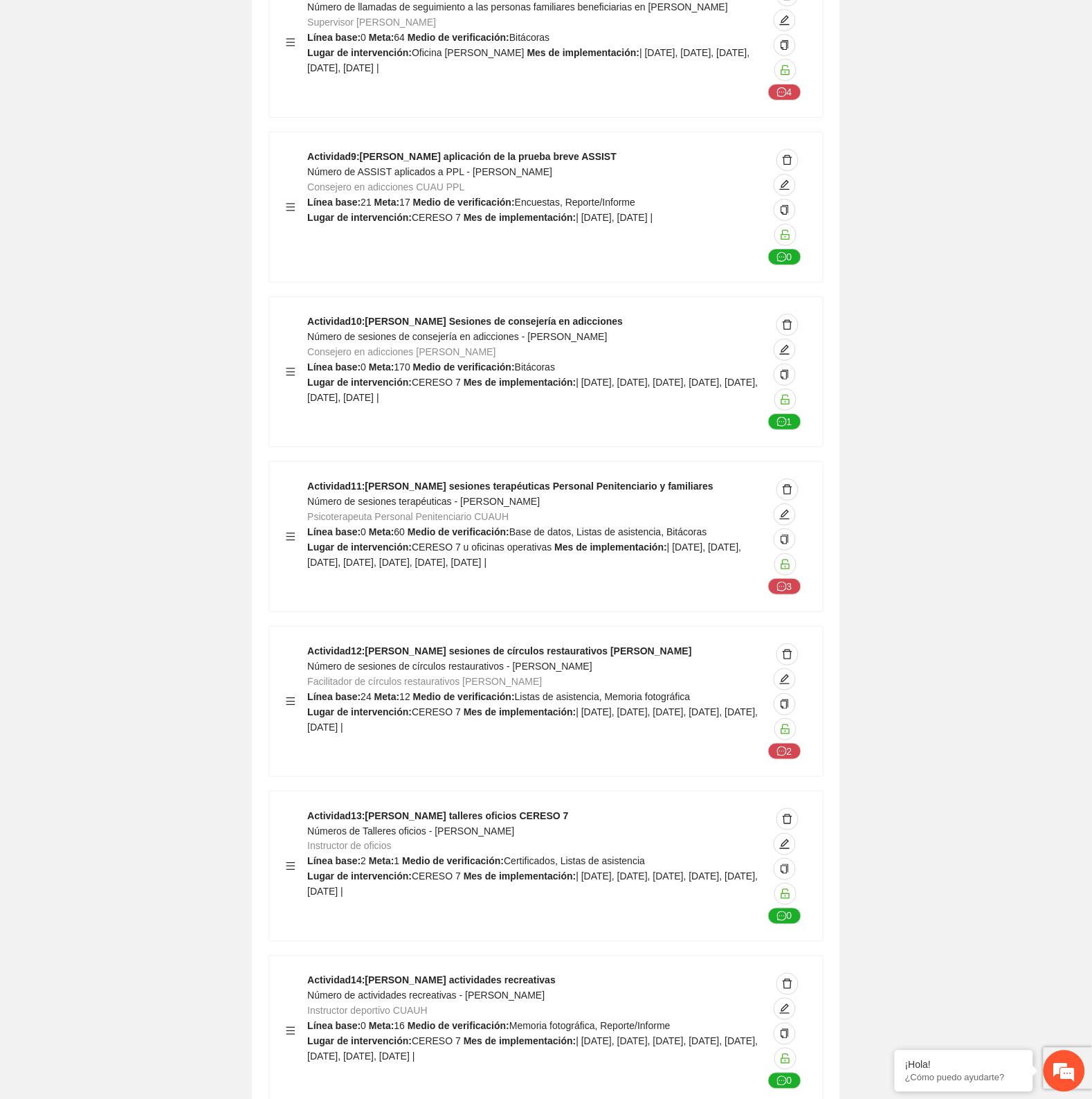
click at [576, 478] on div "Actividad 11 : [PERSON_NAME] sesiones terapéuticas Personal Penitenciario y fam…" at bounding box center [535, 536] width 456 height 116
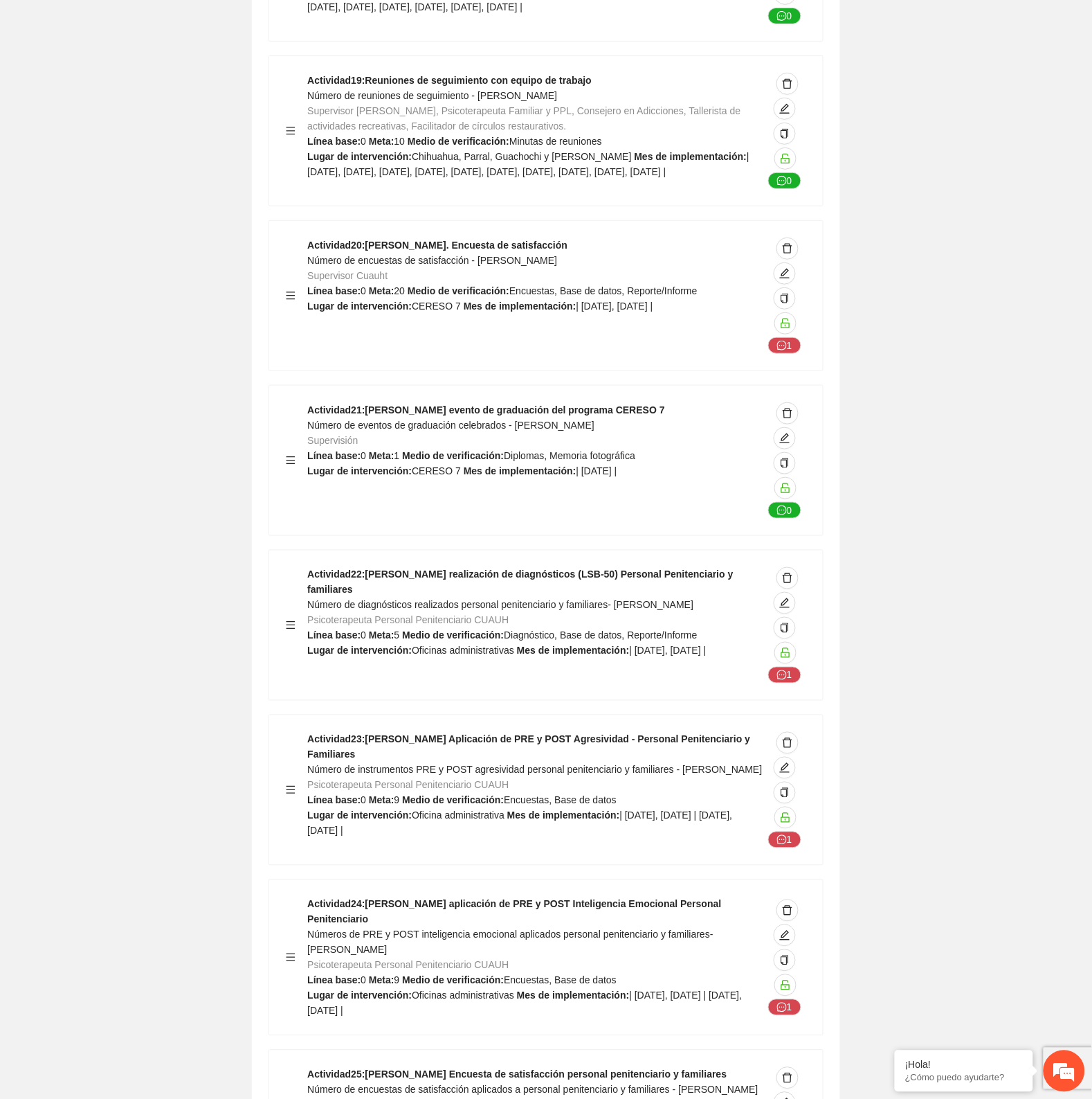
scroll to position [26392, 0]
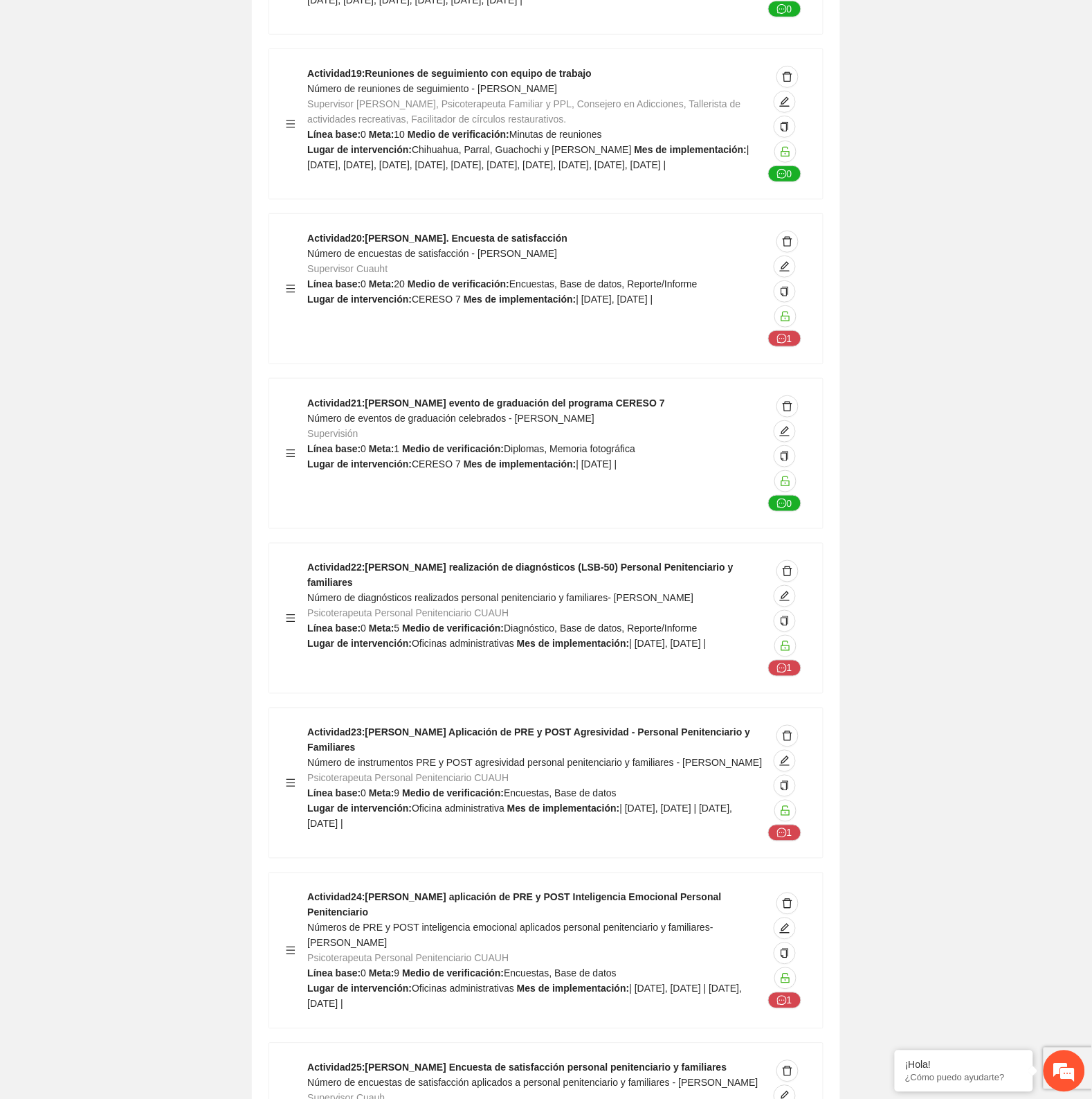
click at [472, 562] on div "Actividad 22 : [PERSON_NAME] realización de diagnósticos (LSB-50) Personal Peni…" at bounding box center [535, 617] width 456 height 116
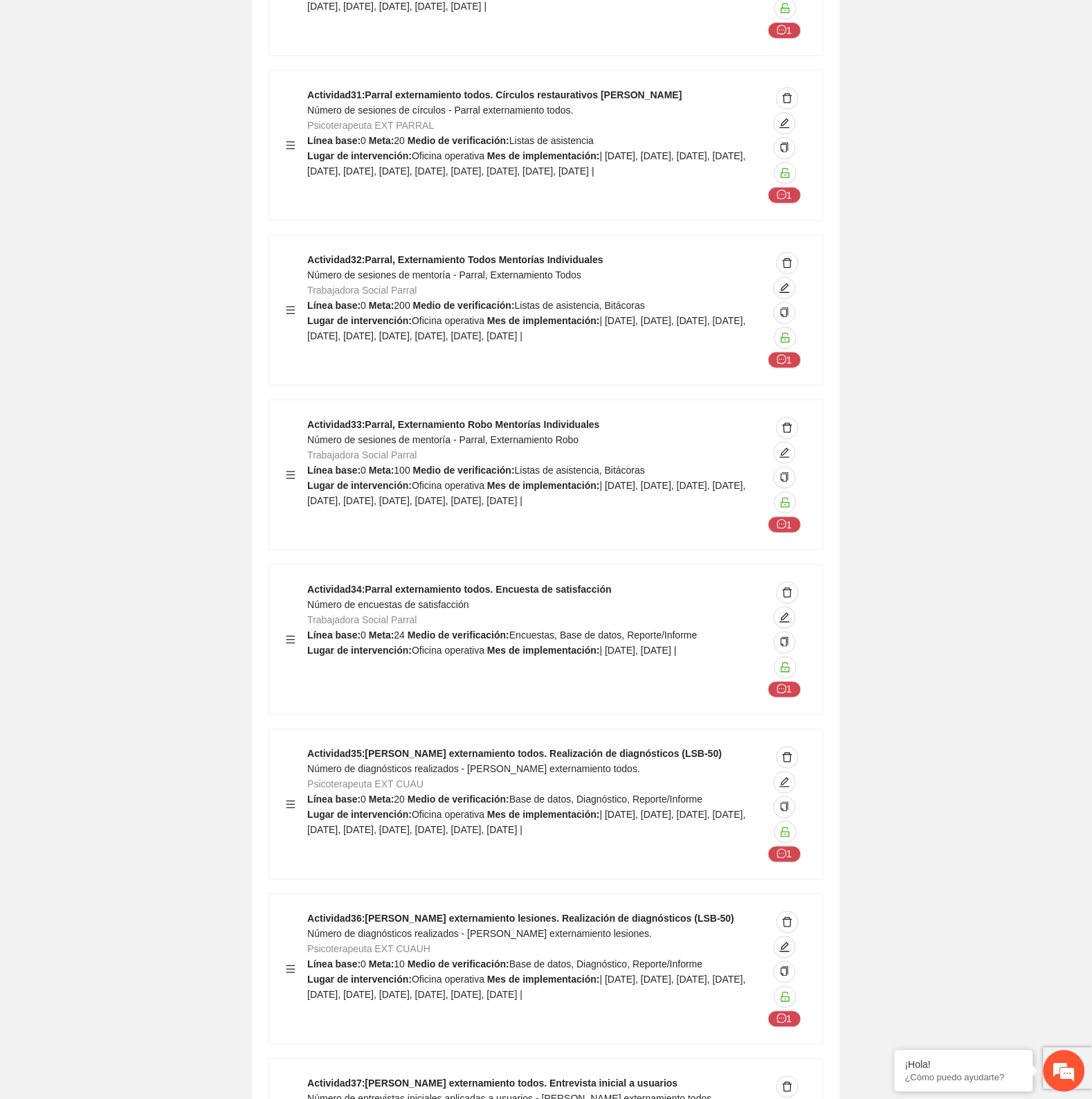
scroll to position [43869, 0]
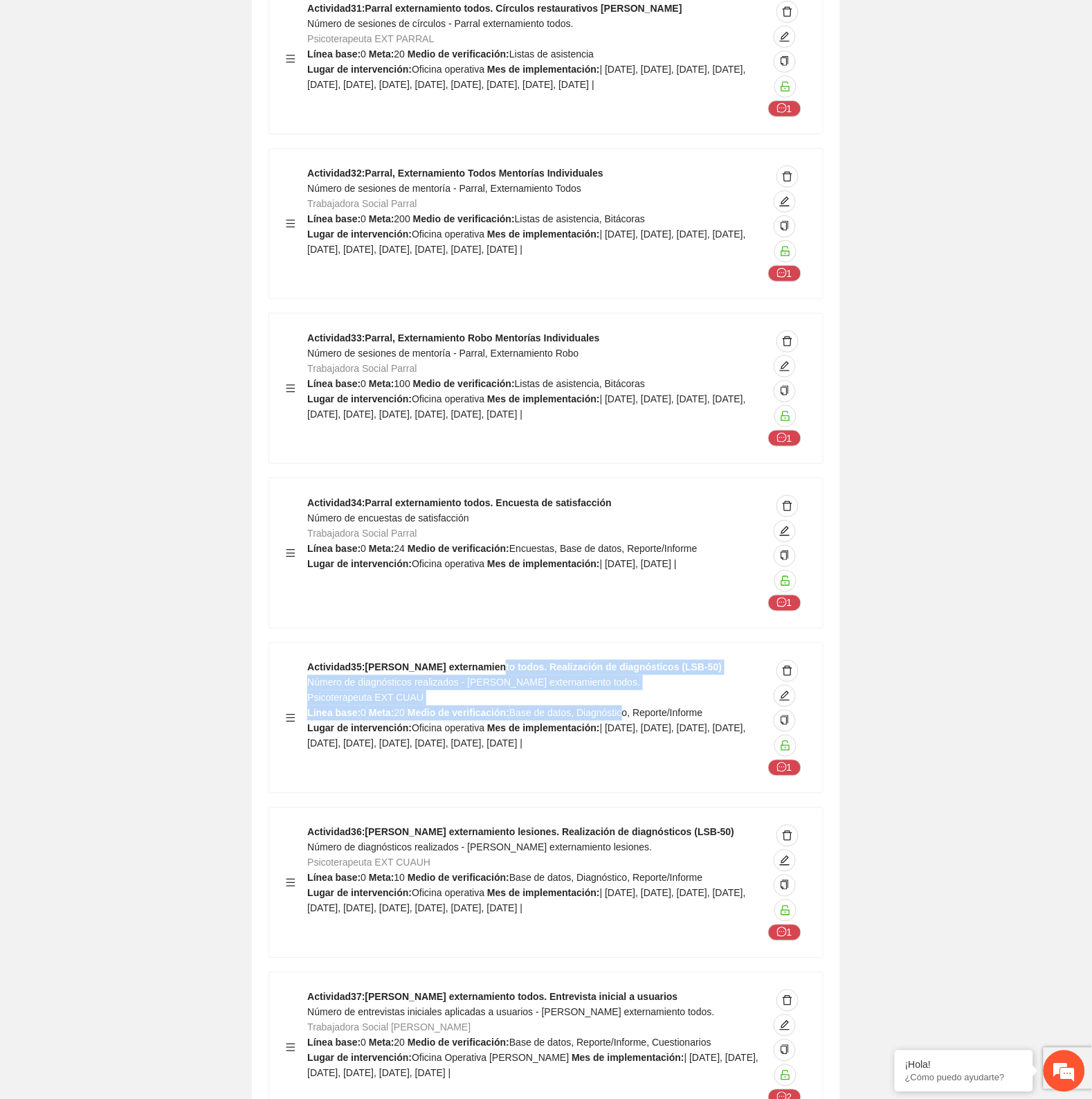
drag, startPoint x: 494, startPoint y: 451, endPoint x: 617, endPoint y: 495, distance: 130.6
click at [617, 660] on div "Actividad 35 : [PERSON_NAME] externamiento todos. Realización de diagnósticos (…" at bounding box center [535, 717] width 456 height 116
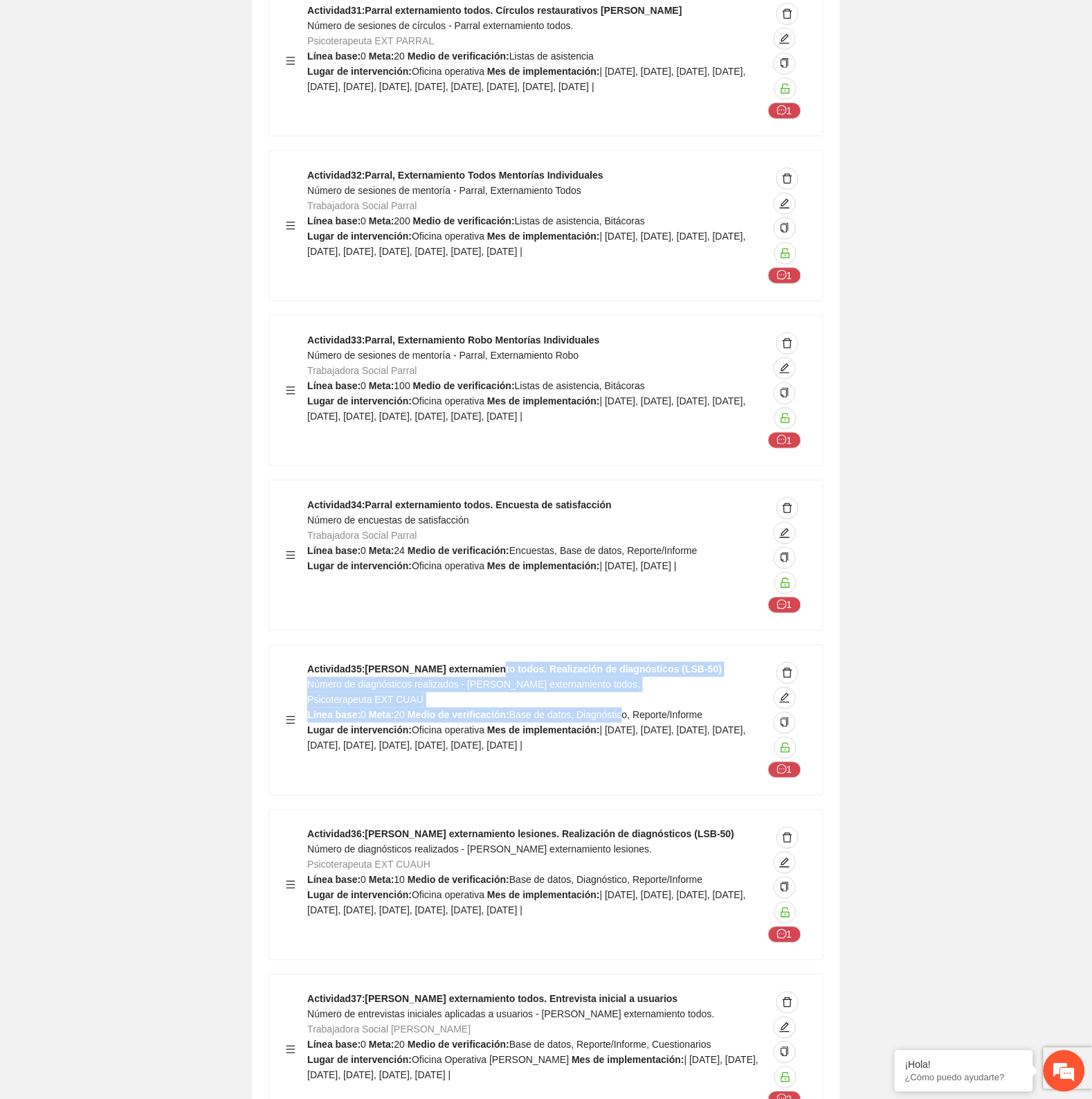
scroll to position [43782, 0]
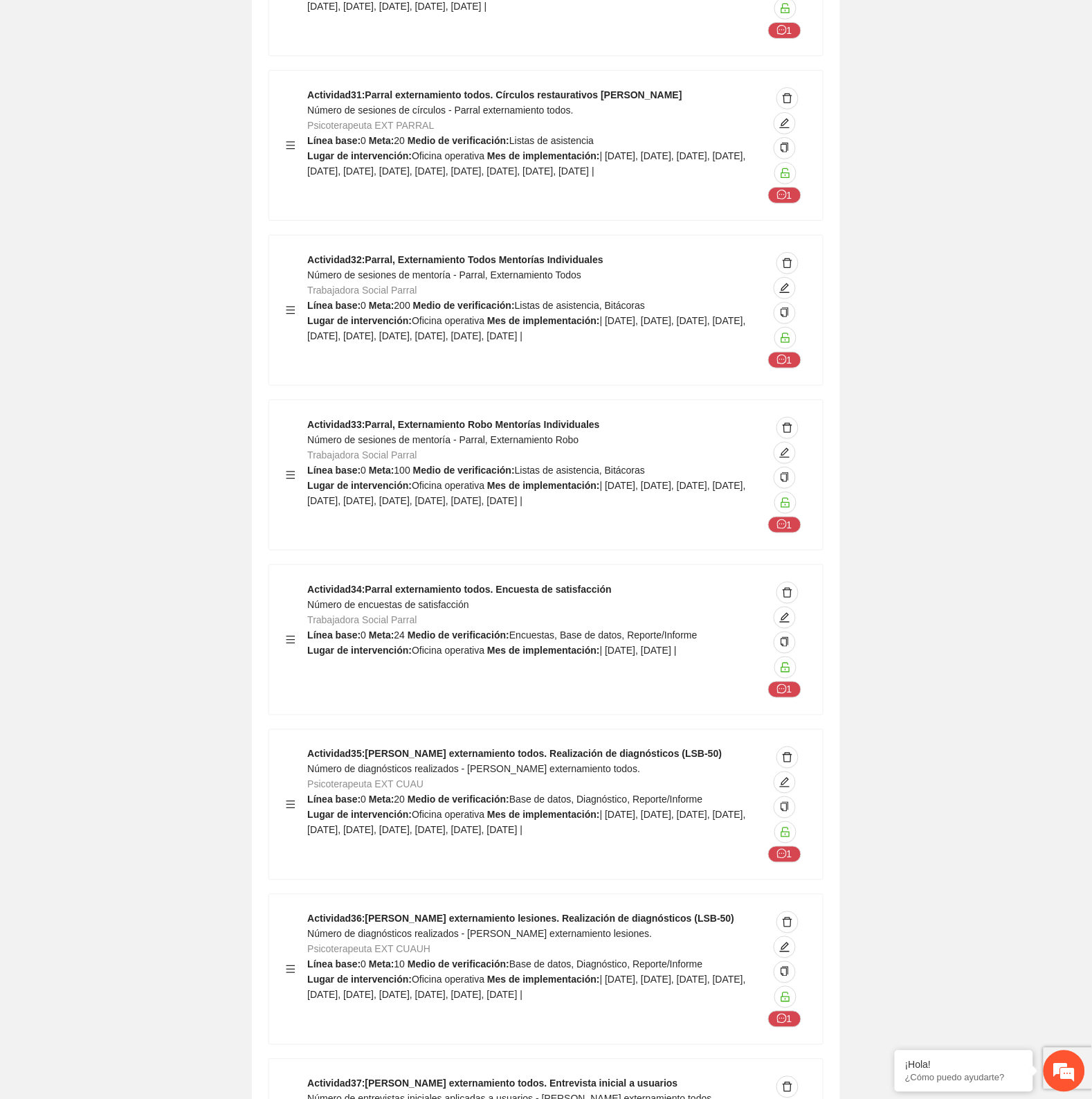
click at [577, 913] on strong "Actividad 36 : [PERSON_NAME] externamiento lesiones. Realización de diagnóstico…" at bounding box center [520, 918] width 427 height 11
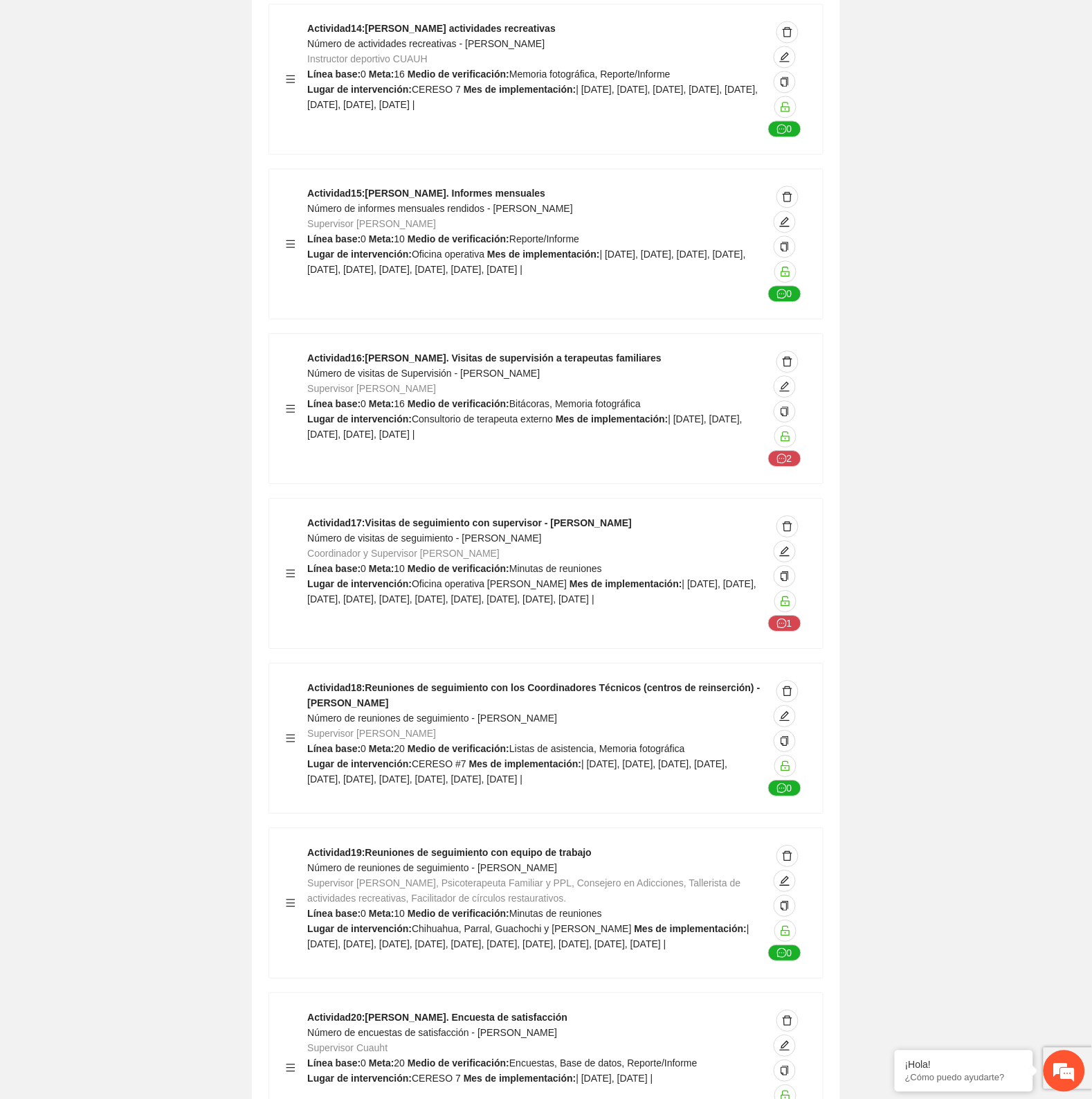
scroll to position [25615, 0]
click at [540, 845] on strong "Actividad 19 : Reuniones de seguimiento con equipo de trabajo" at bounding box center [449, 850] width 285 height 11
drag, startPoint x: 584, startPoint y: 739, endPoint x: 304, endPoint y: 746, distance: 280.1
click at [304, 843] on div "Actividad 19 : Reuniones de seguimiento con equipo de trabajo Número de reunion…" at bounding box center [545, 900] width 520 height 116
copy strong "Actividad 19 : Reuniones de seguimiento con equipo de trabajo"
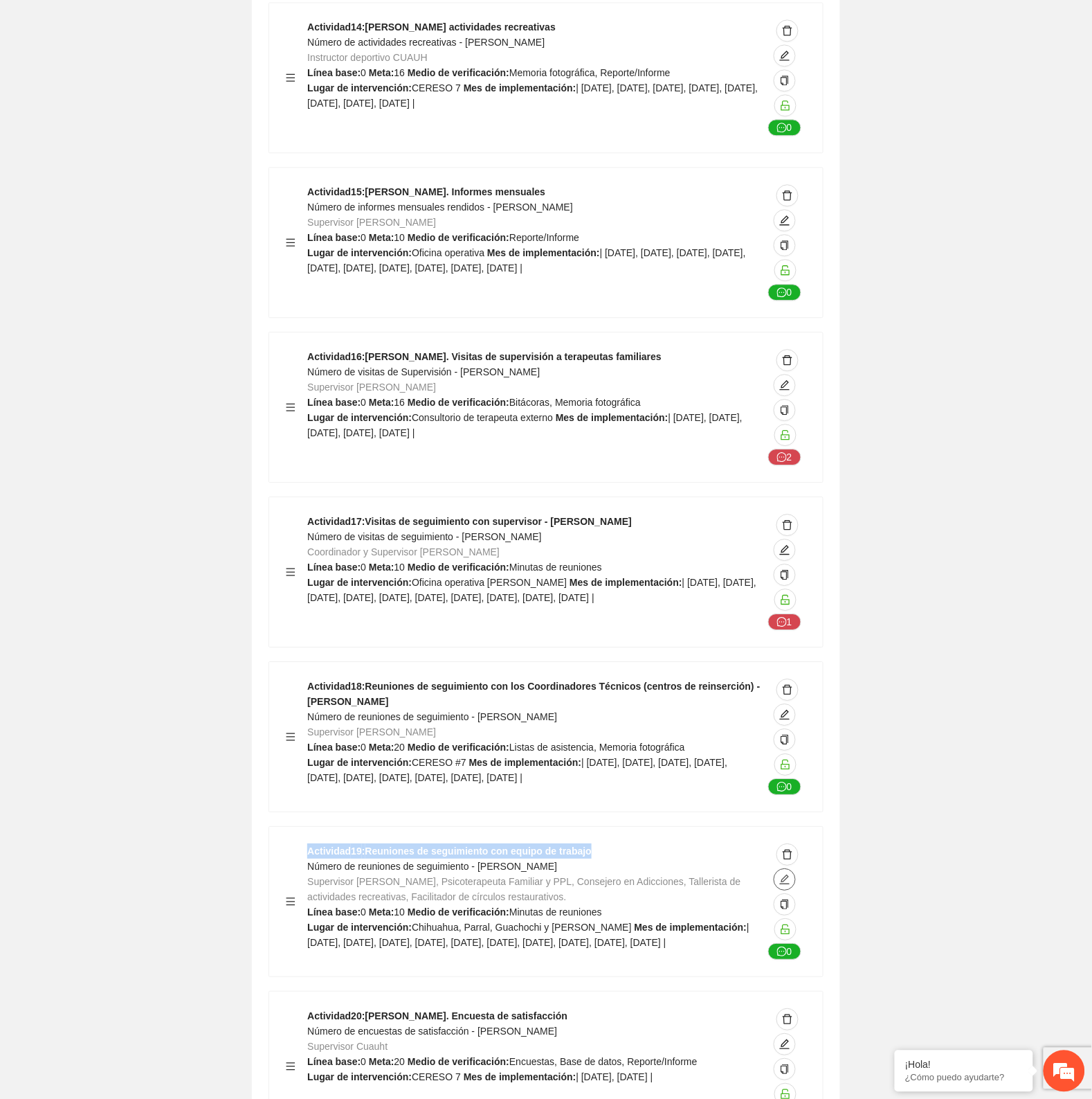
click at [782, 874] on icon "edit" at bounding box center [784, 879] width 11 height 11
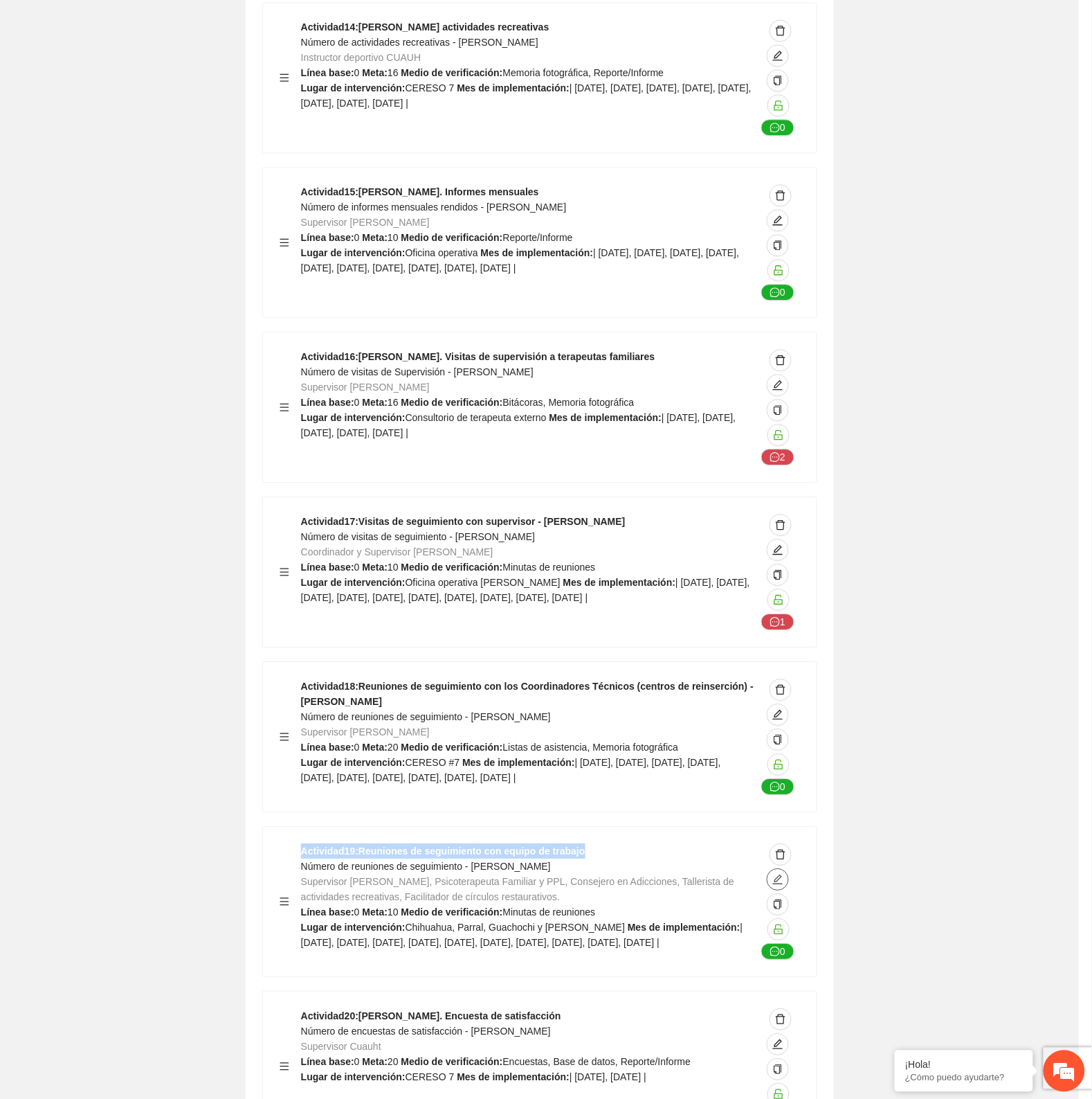
type textarea "**********"
type input "**********"
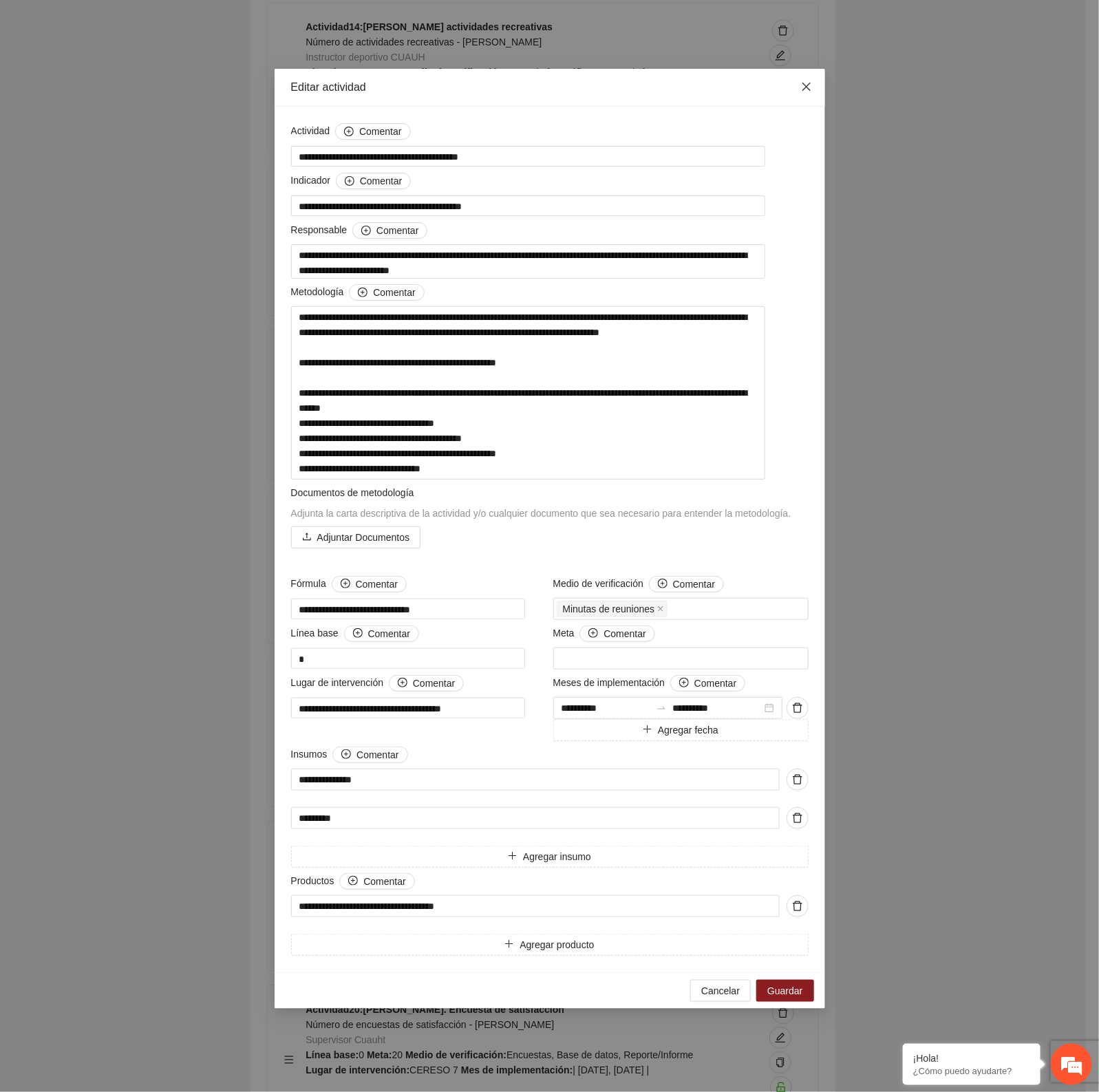
click at [808, 91] on icon "close" at bounding box center [806, 86] width 11 height 11
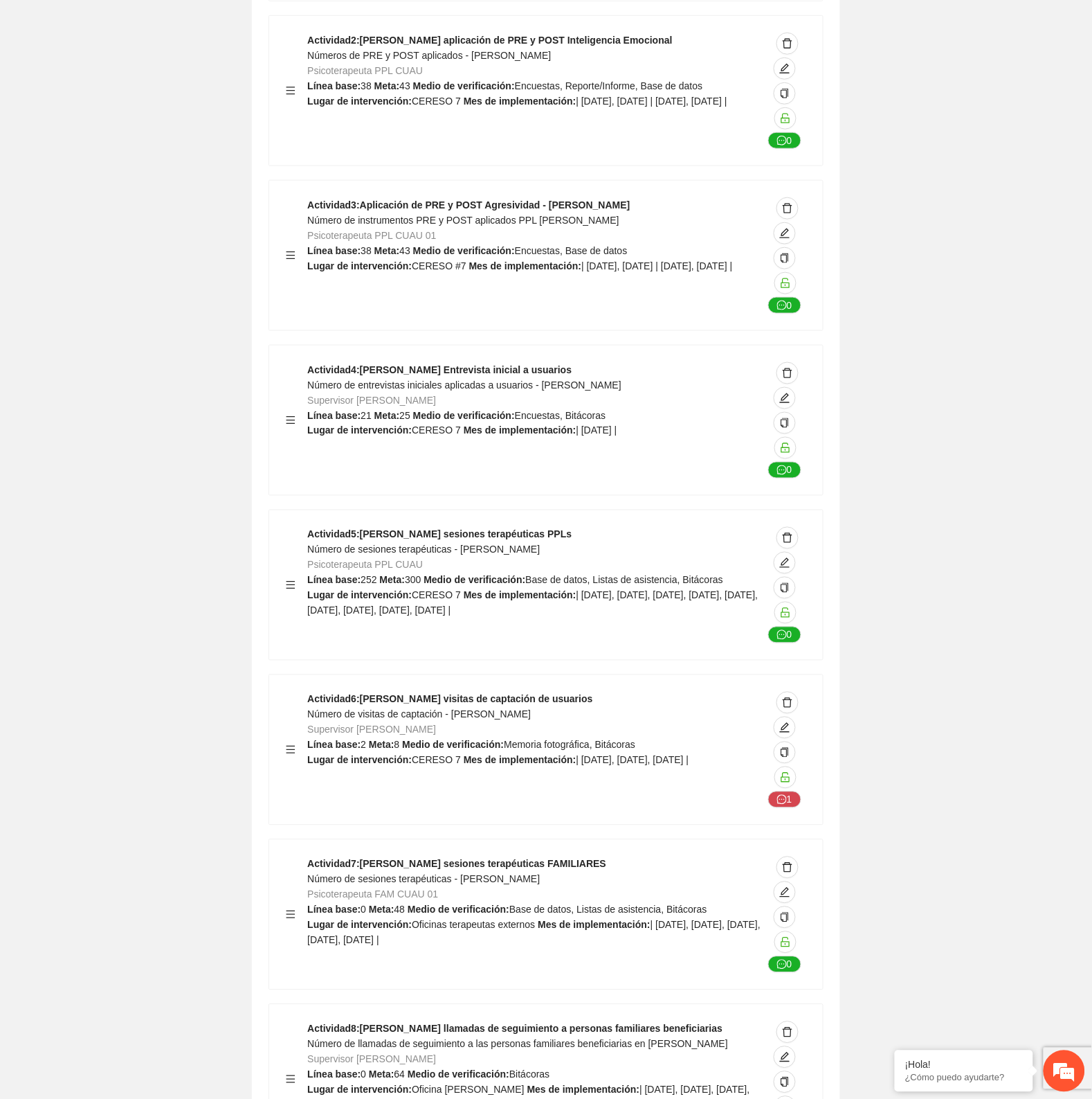
scroll to position [23712, 0]
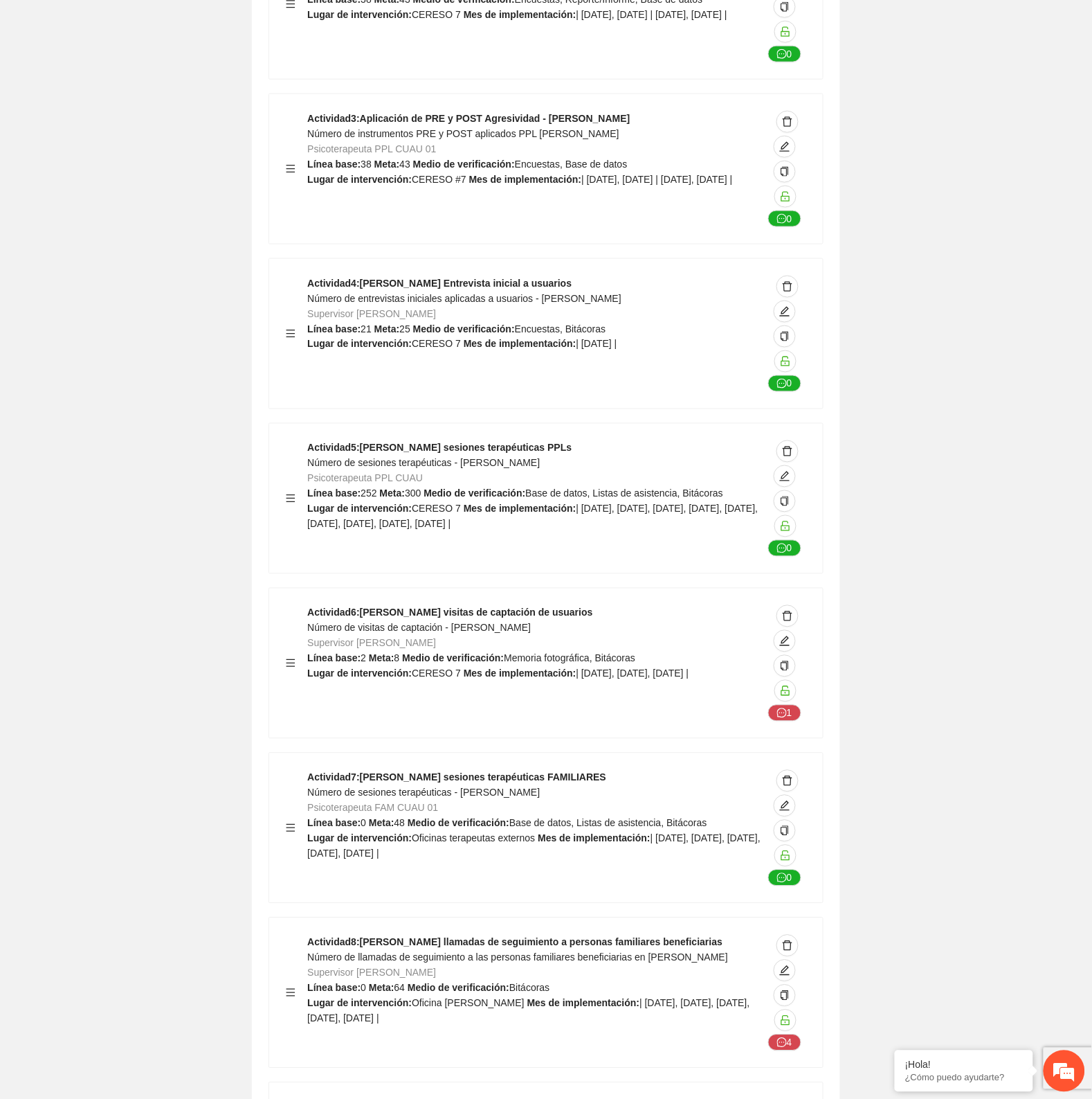
click at [537, 772] on strong "Actividad 7 : [PERSON_NAME] sesiones terapéuticas FAMILIARES" at bounding box center [457, 777] width 299 height 11
click at [627, 770] on div "Actividad 7 : [PERSON_NAME] sesiones terapéuticas FAMILIARES Número de sesiones…" at bounding box center [535, 827] width 456 height 116
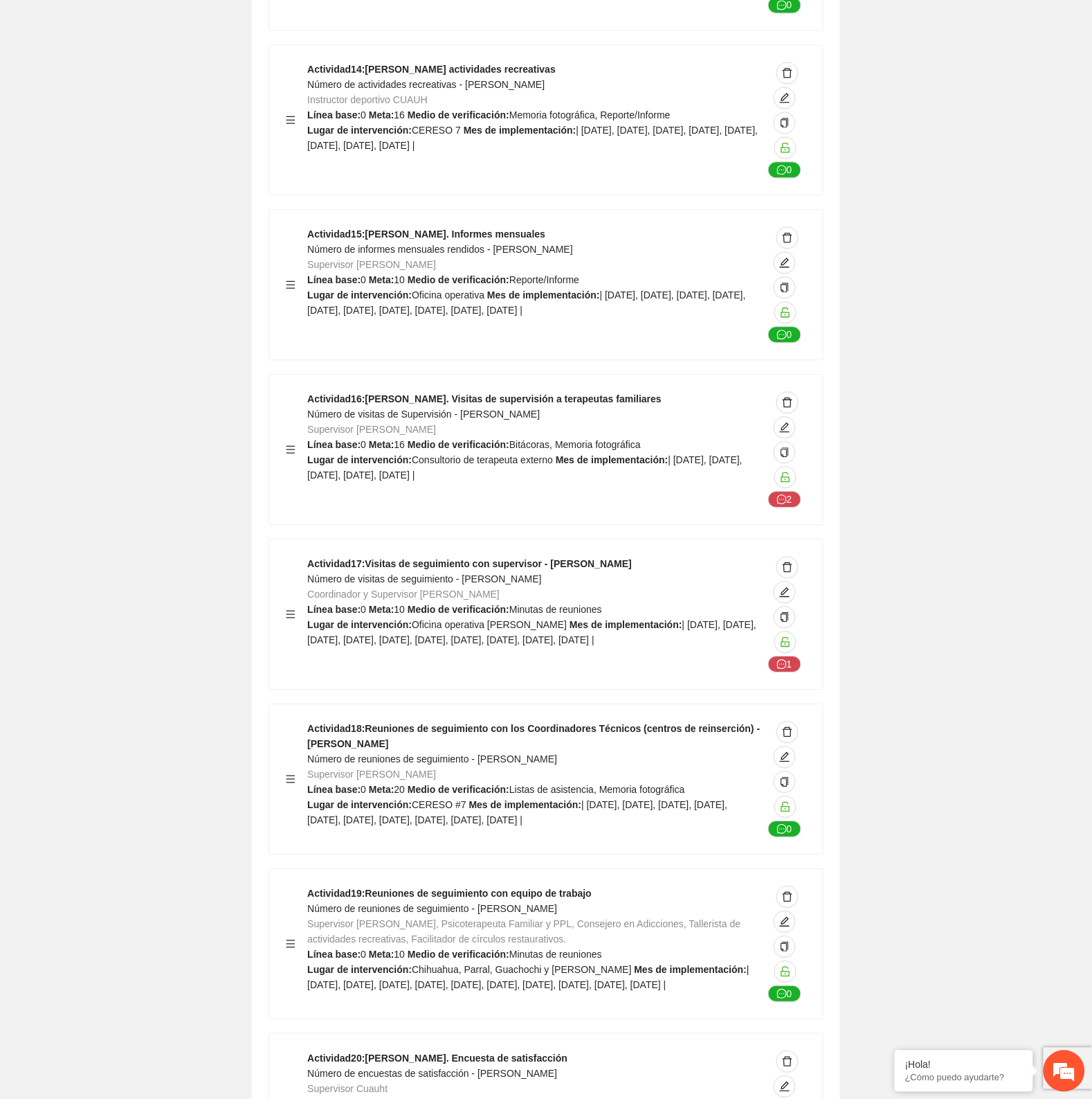
scroll to position [25615, 0]
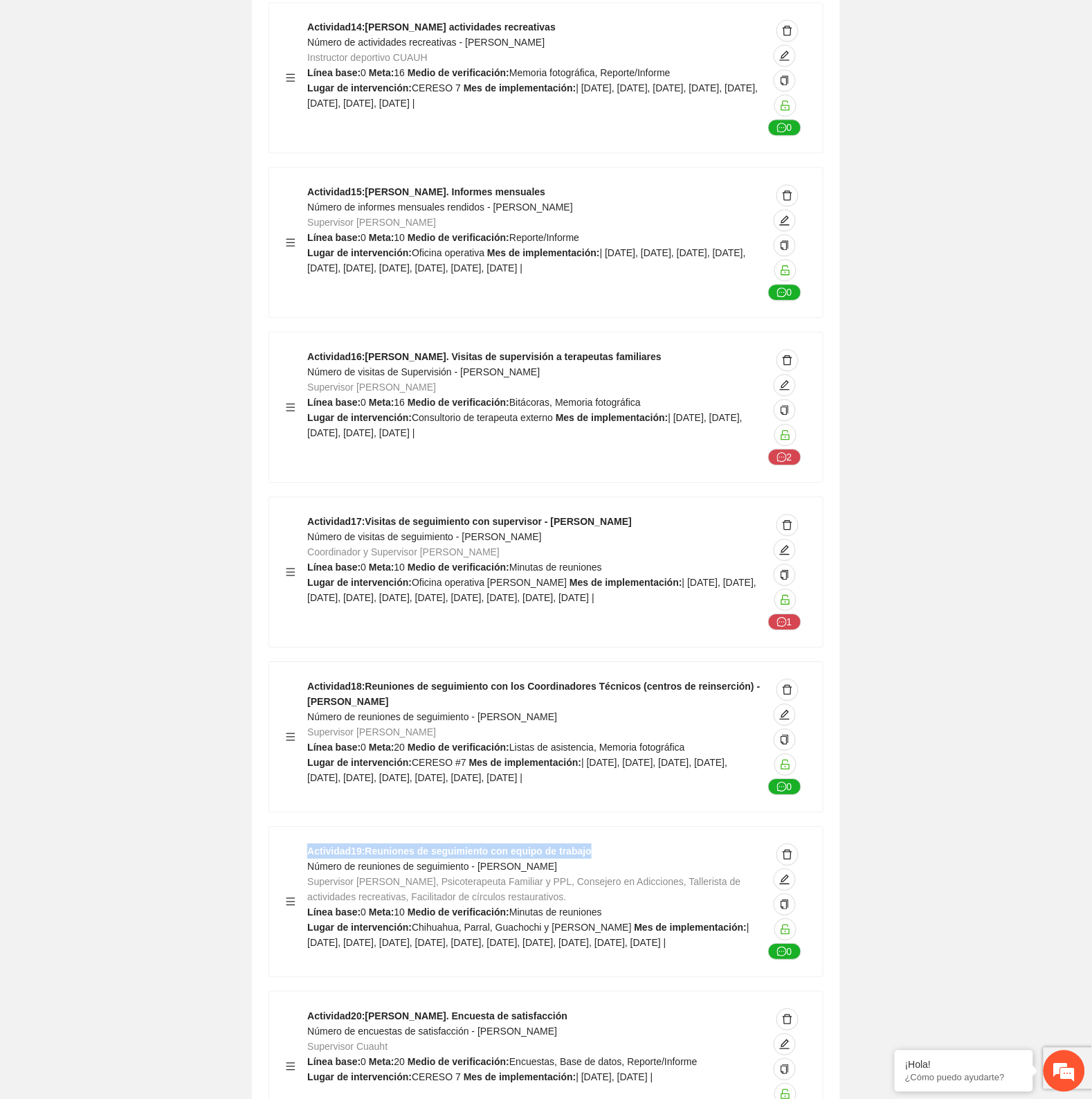
drag, startPoint x: 611, startPoint y: 737, endPoint x: 304, endPoint y: 747, distance: 307.2
click at [304, 843] on div "Actividad 19 : Reuniones de seguimiento con equipo de trabajo Número de reunion…" at bounding box center [545, 900] width 520 height 116
copy strong "Actividad 19 : Reuniones de seguimiento con equipo de trabajo"
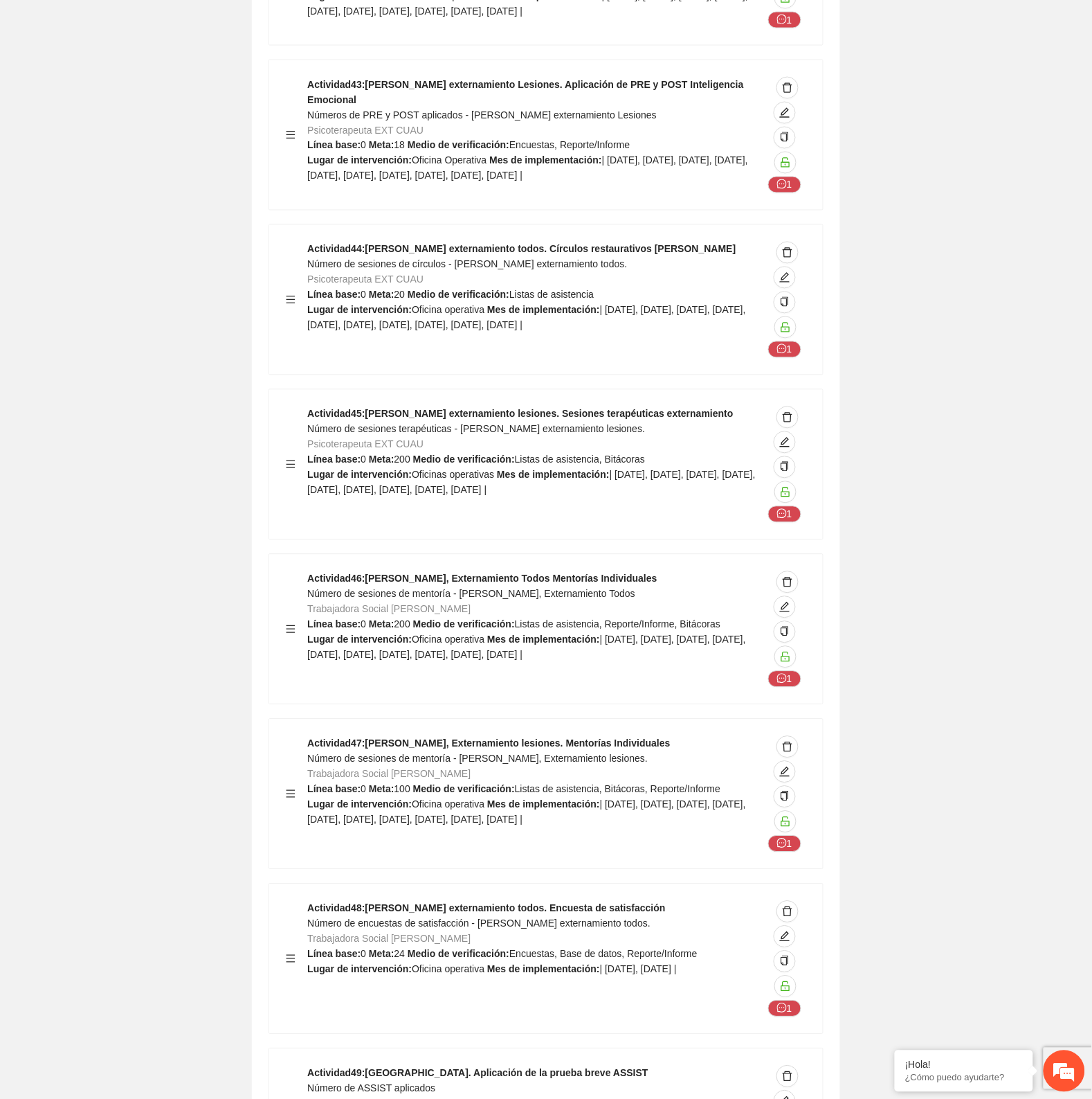
scroll to position [45777, 0]
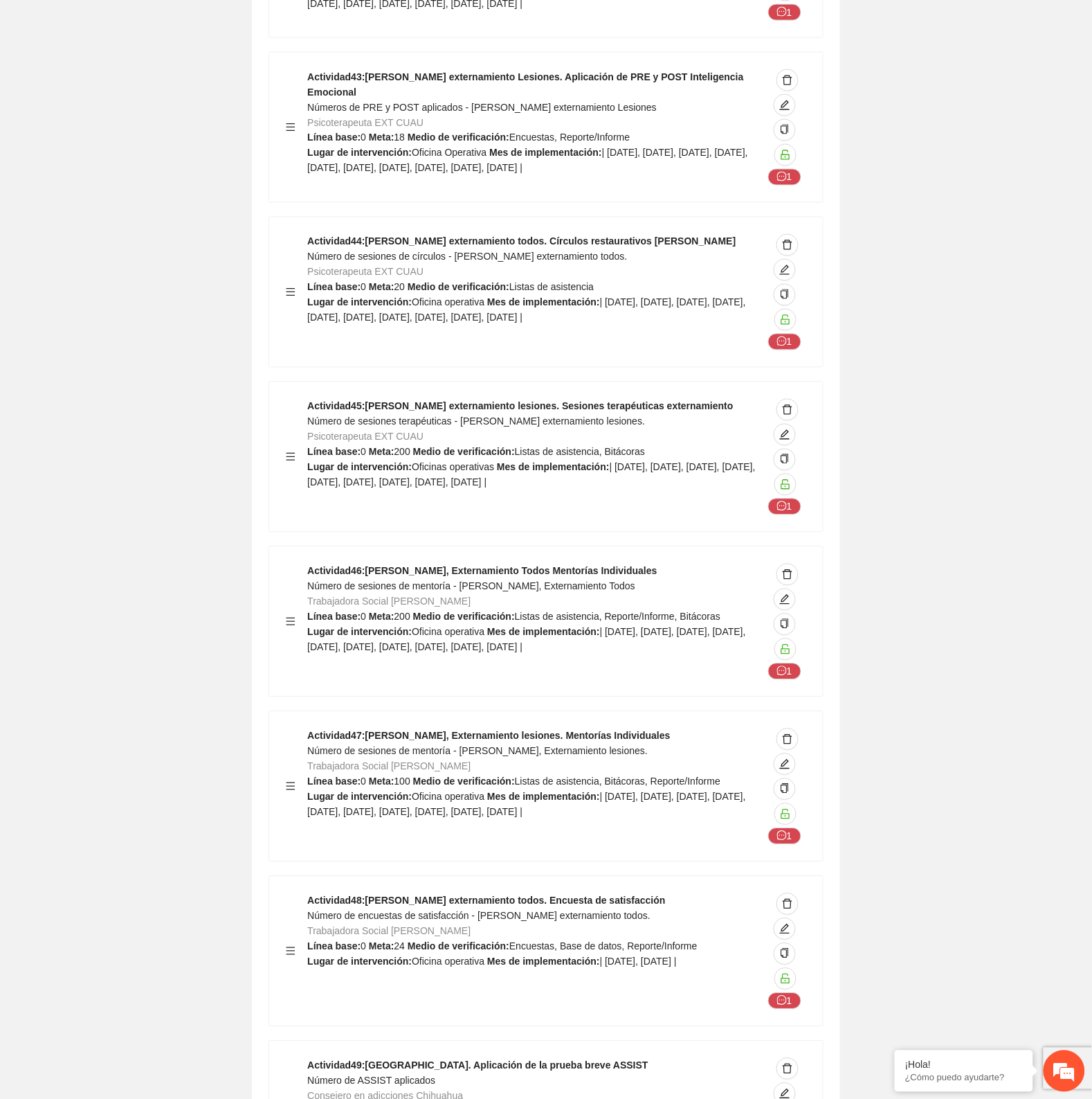
click at [495, 893] on div "Actividad 48 : [PERSON_NAME] externamiento todos. Encuesta de satisfacción Núme…" at bounding box center [535, 950] width 456 height 116
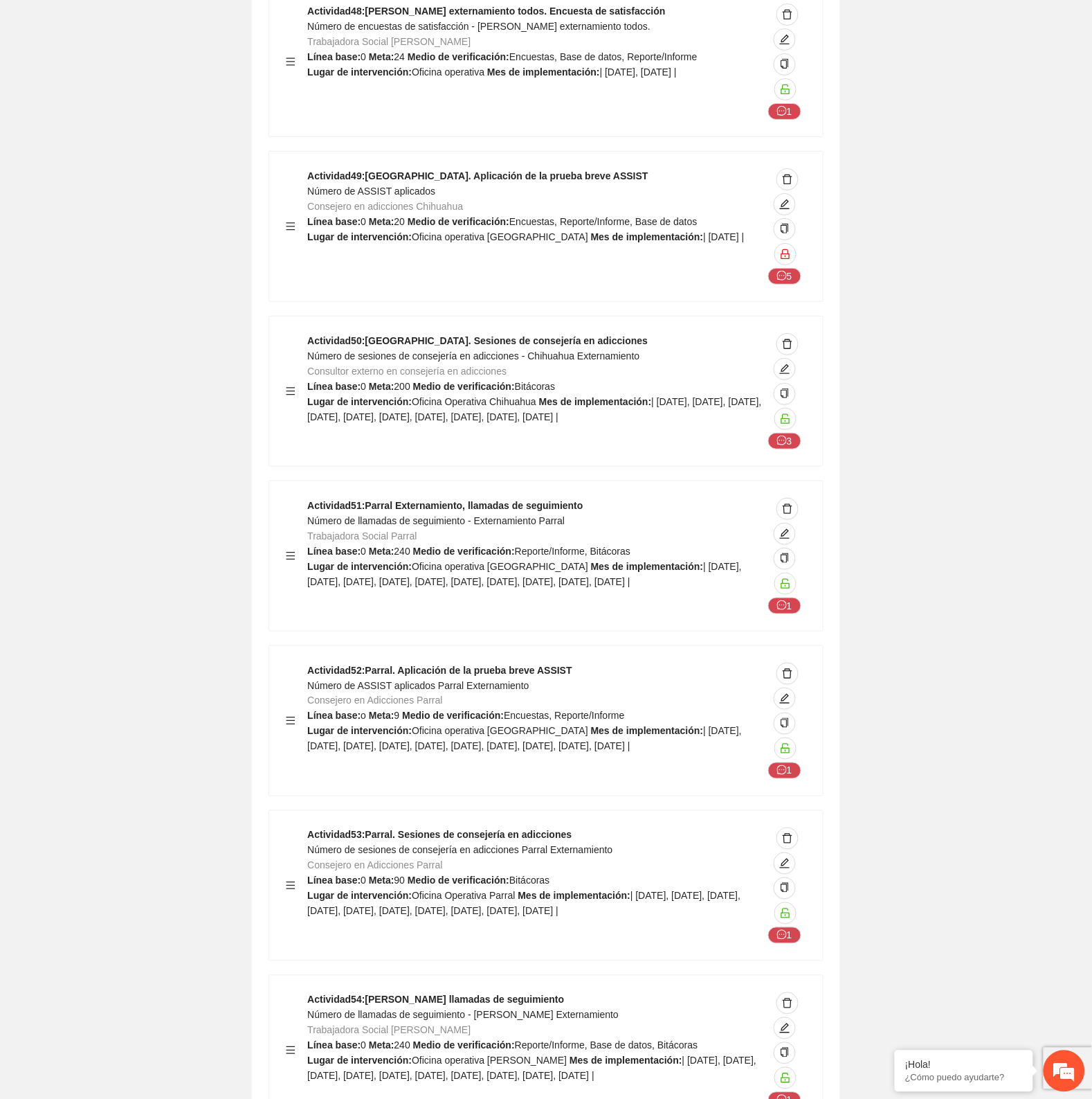
scroll to position [46729, 0]
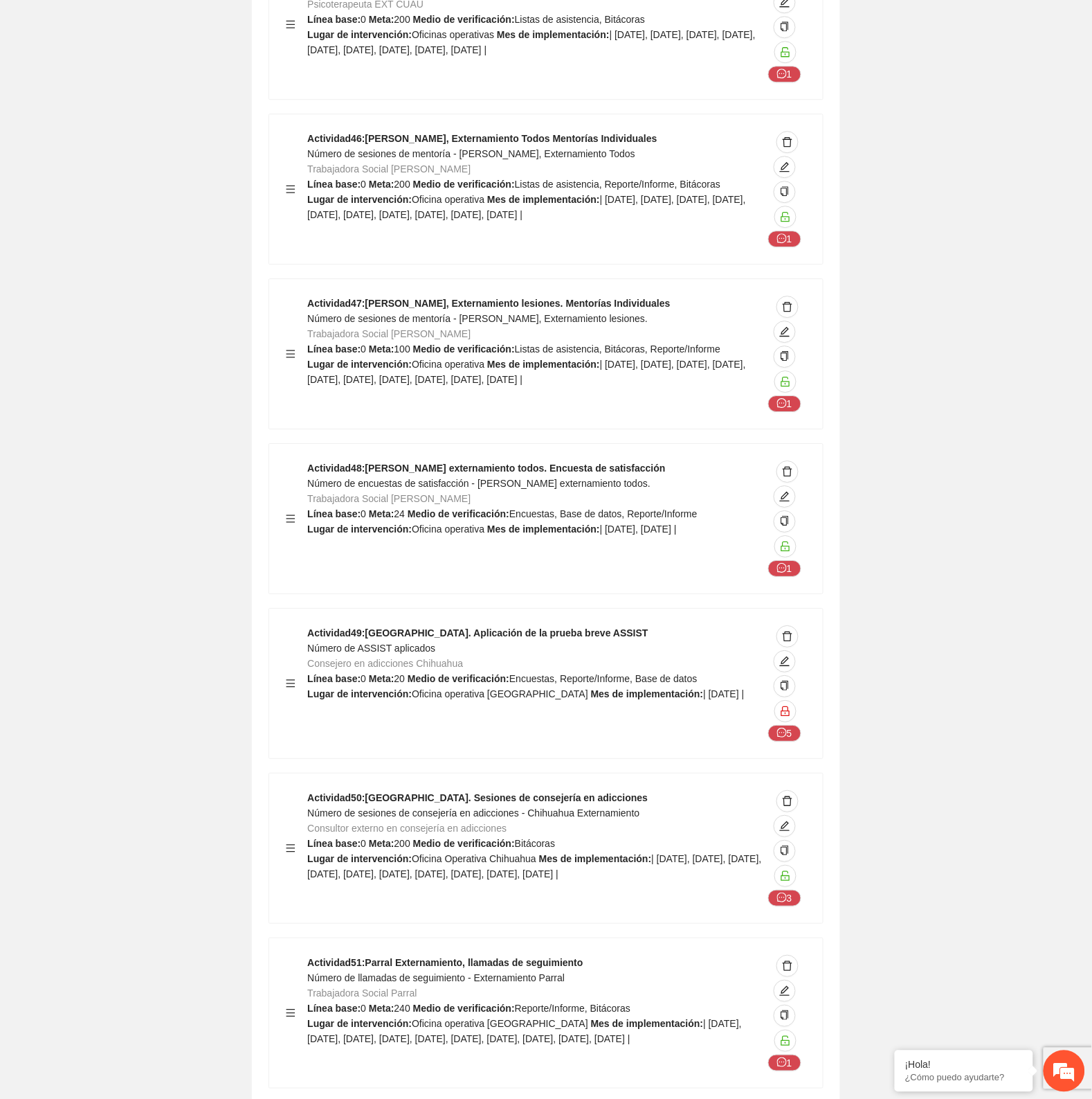
scroll to position [45777, 0]
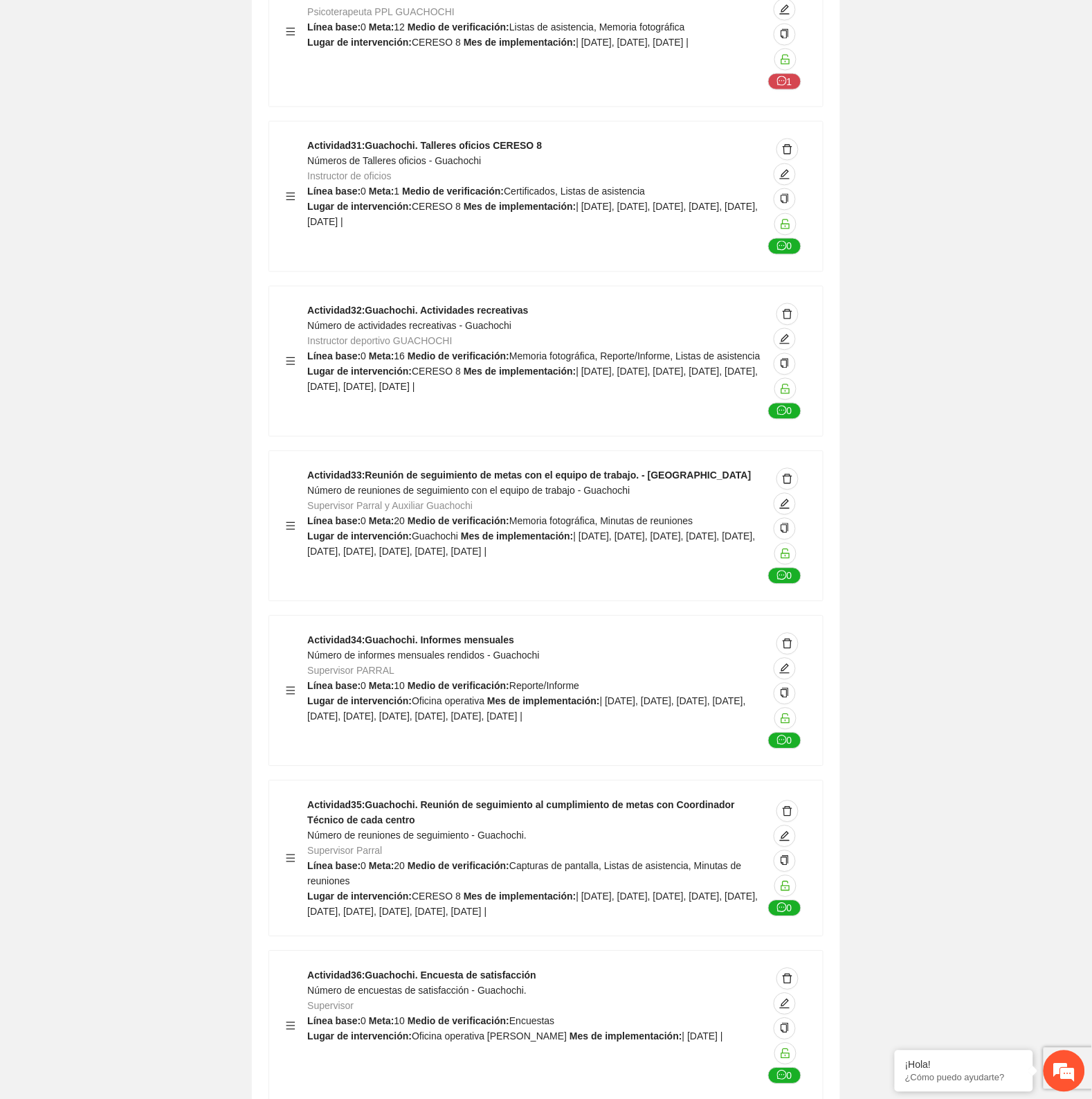
scroll to position [34096, 0]
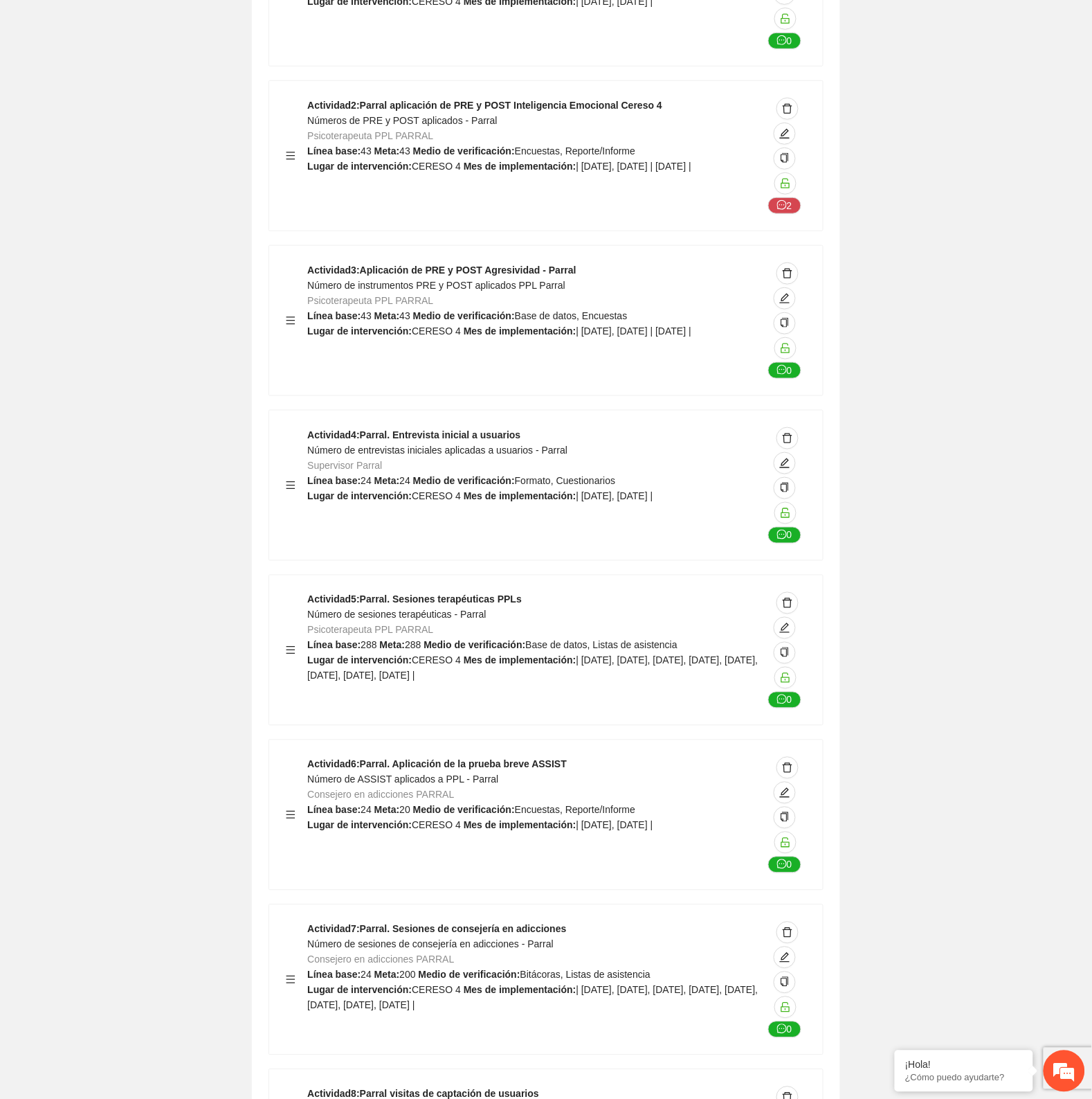
scroll to position [29336, 0]
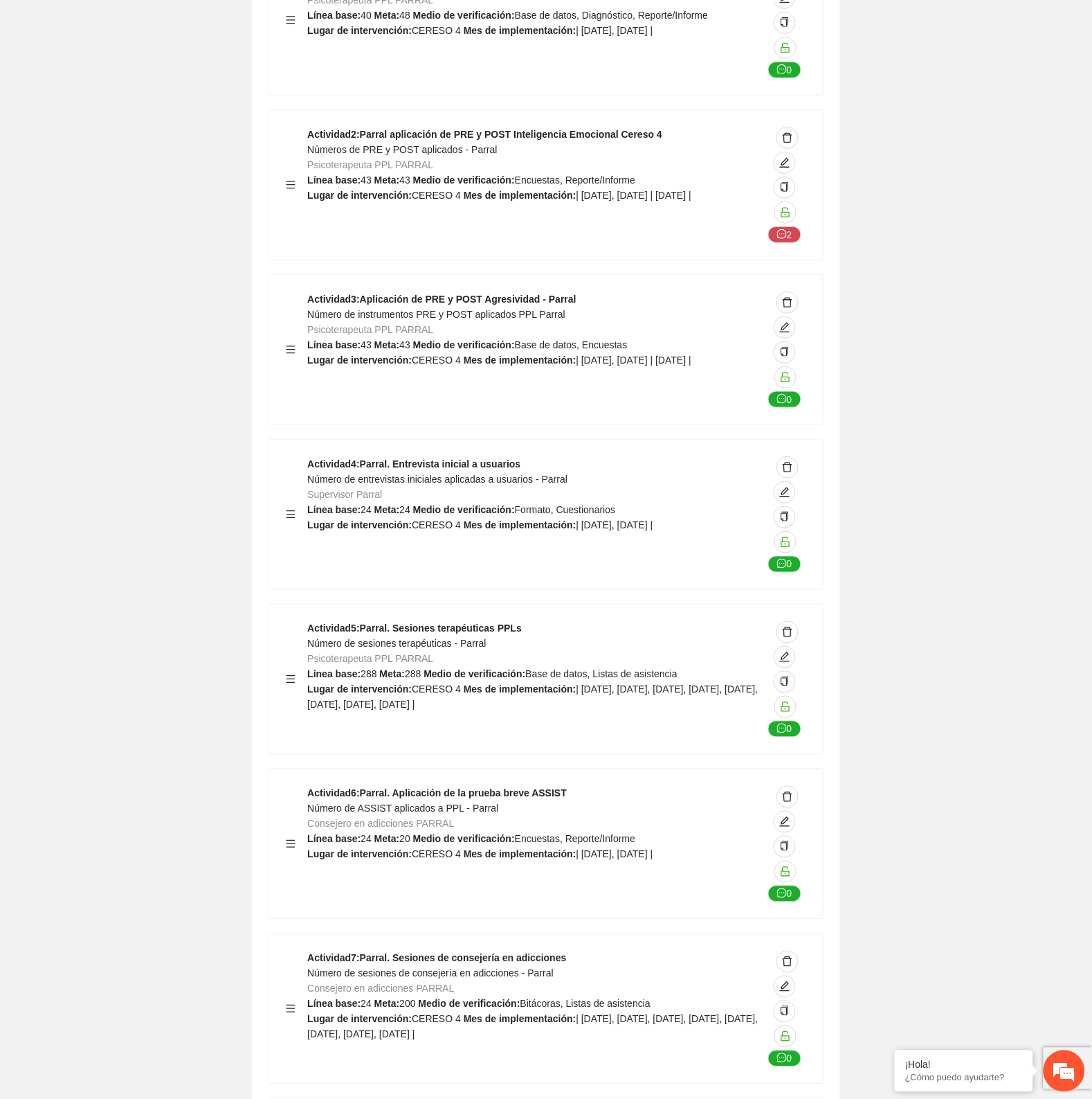
click at [559, 786] on div "Actividad 6 : Parral. Aplicación de la prueba breve ASSIST Número de ASSIST apl…" at bounding box center [535, 844] width 456 height 116
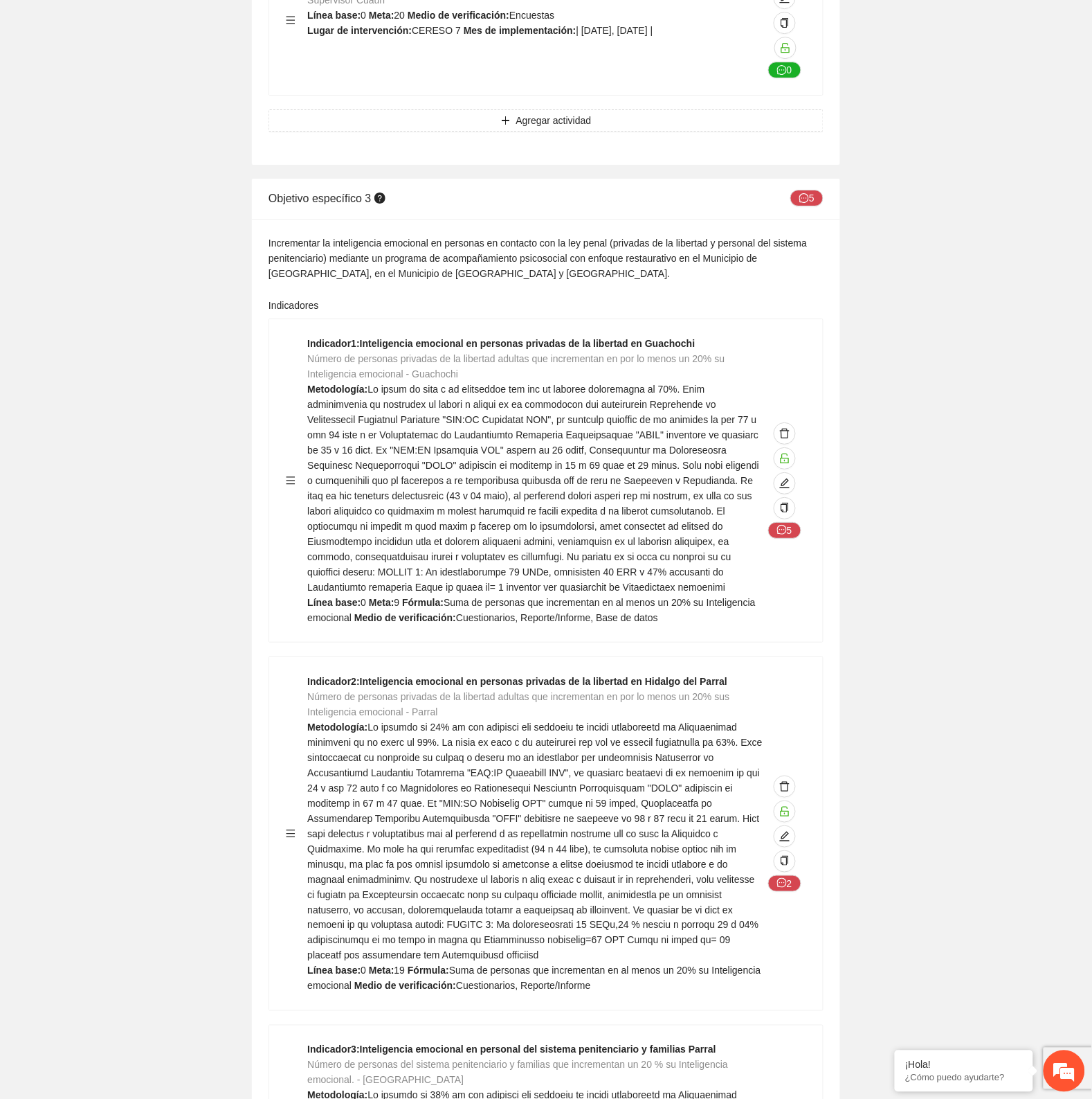
scroll to position [27346, 0]
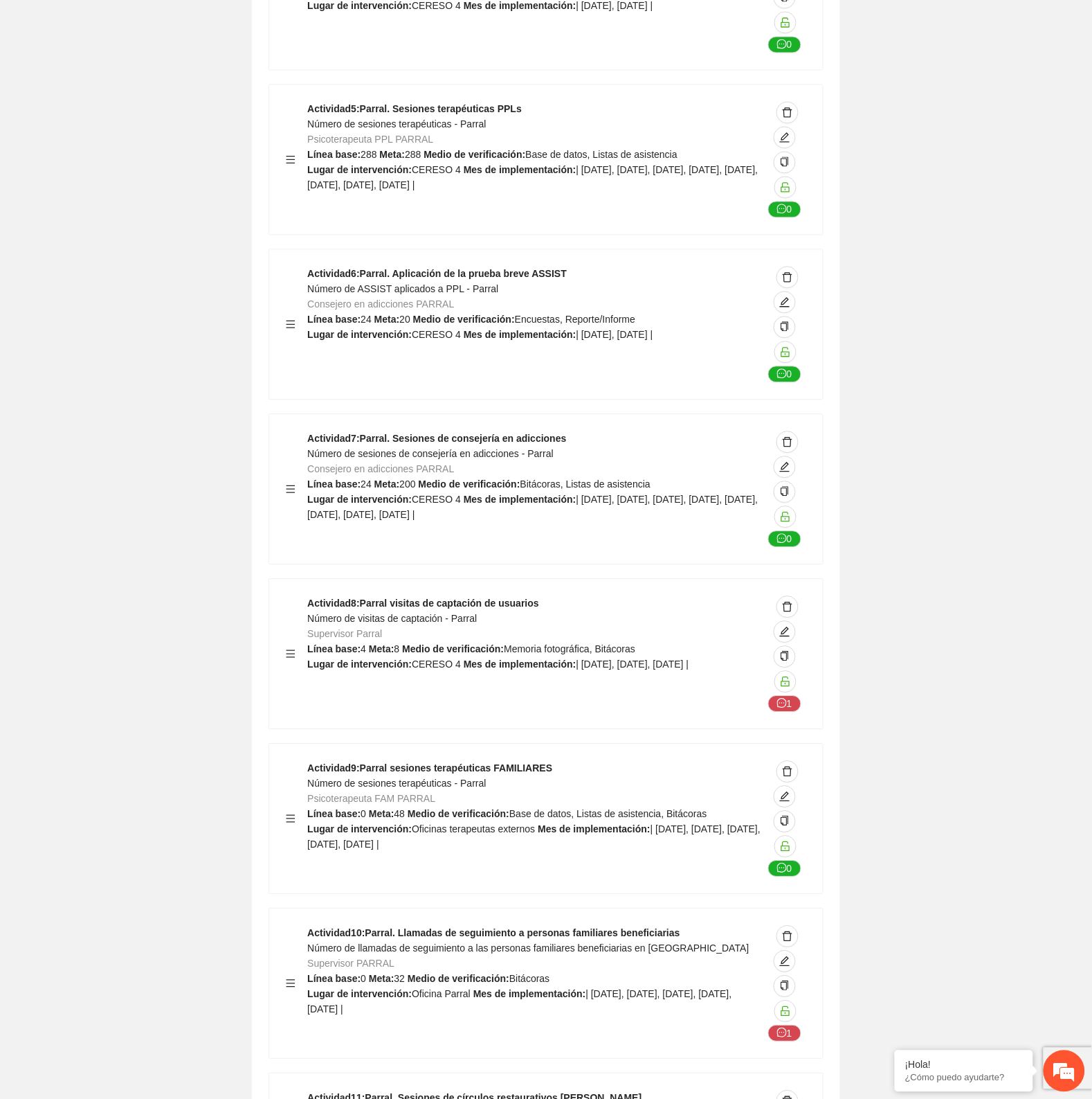
scroll to position [29768, 0]
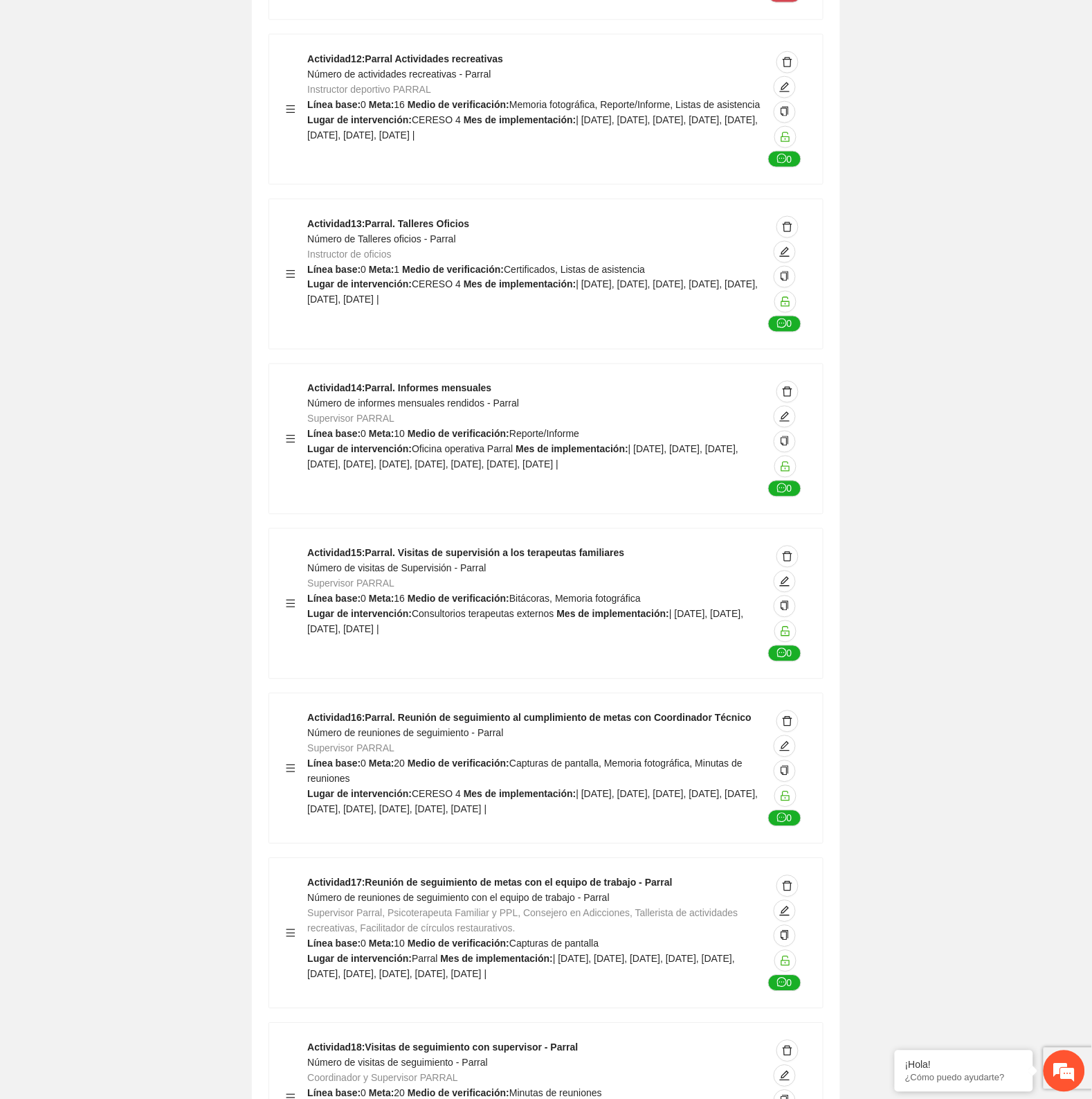
scroll to position [31067, 0]
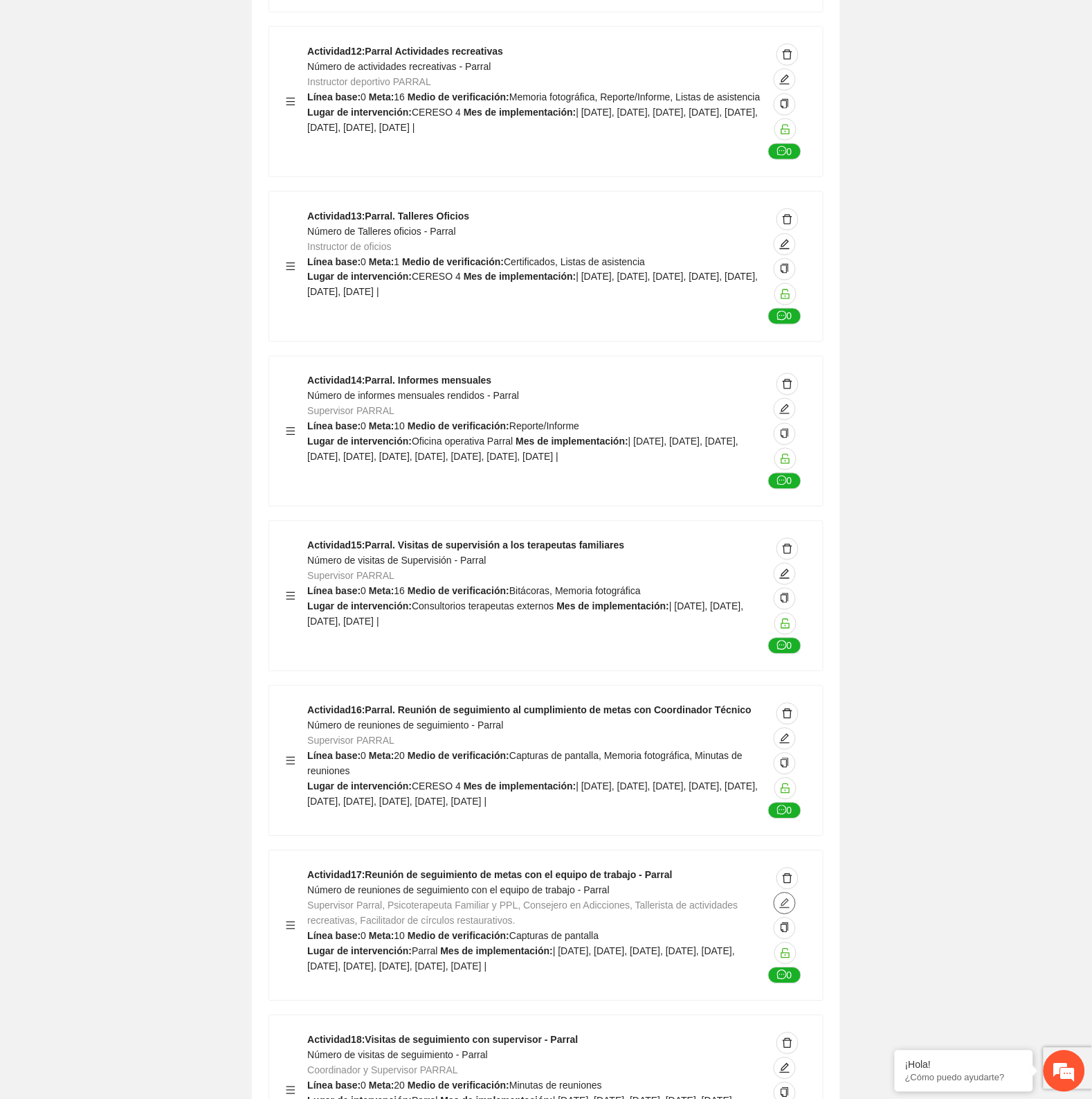
click at [786, 893] on button "button" at bounding box center [785, 904] width 22 height 22
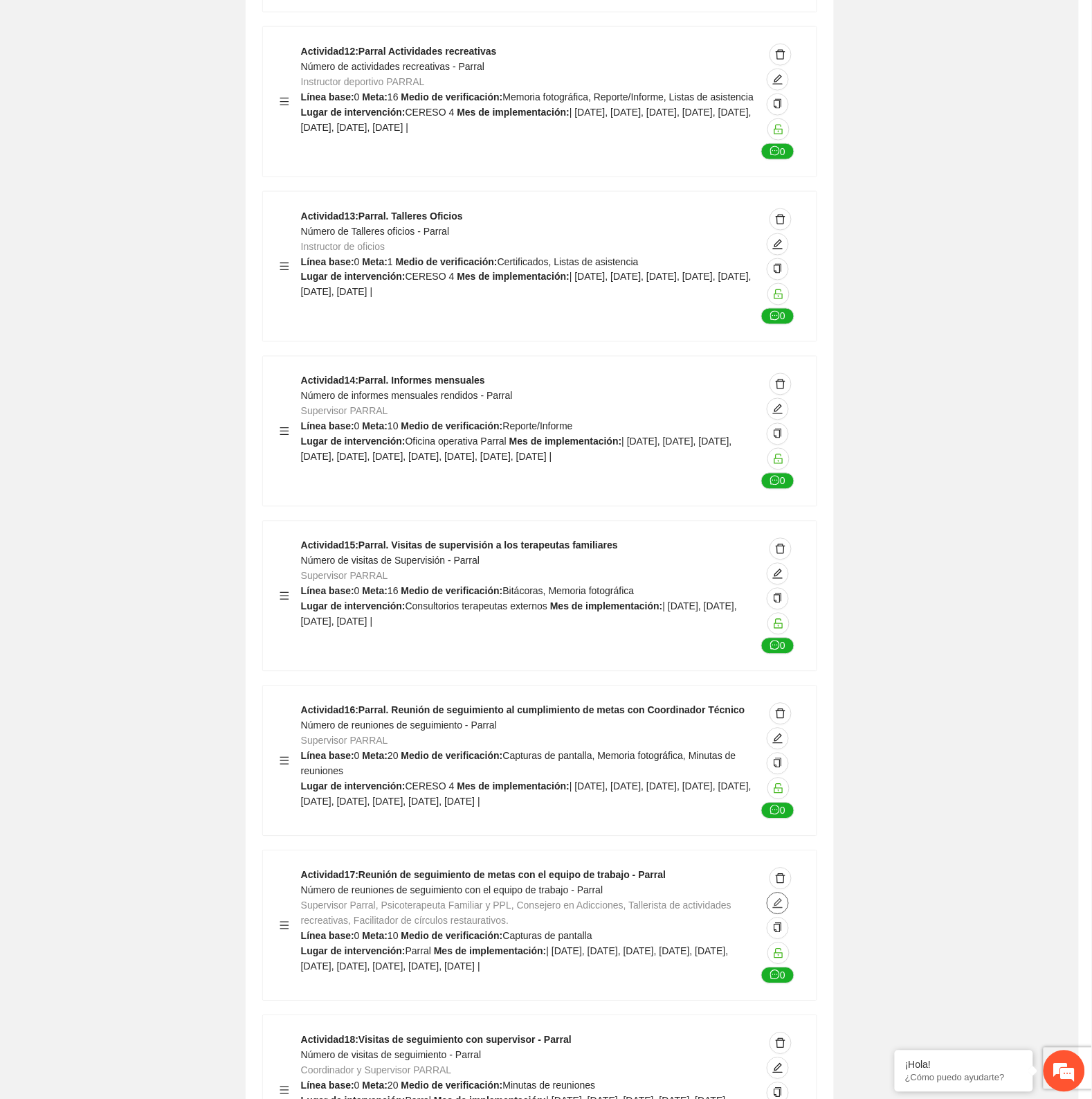
type textarea "******"
type input "**********"
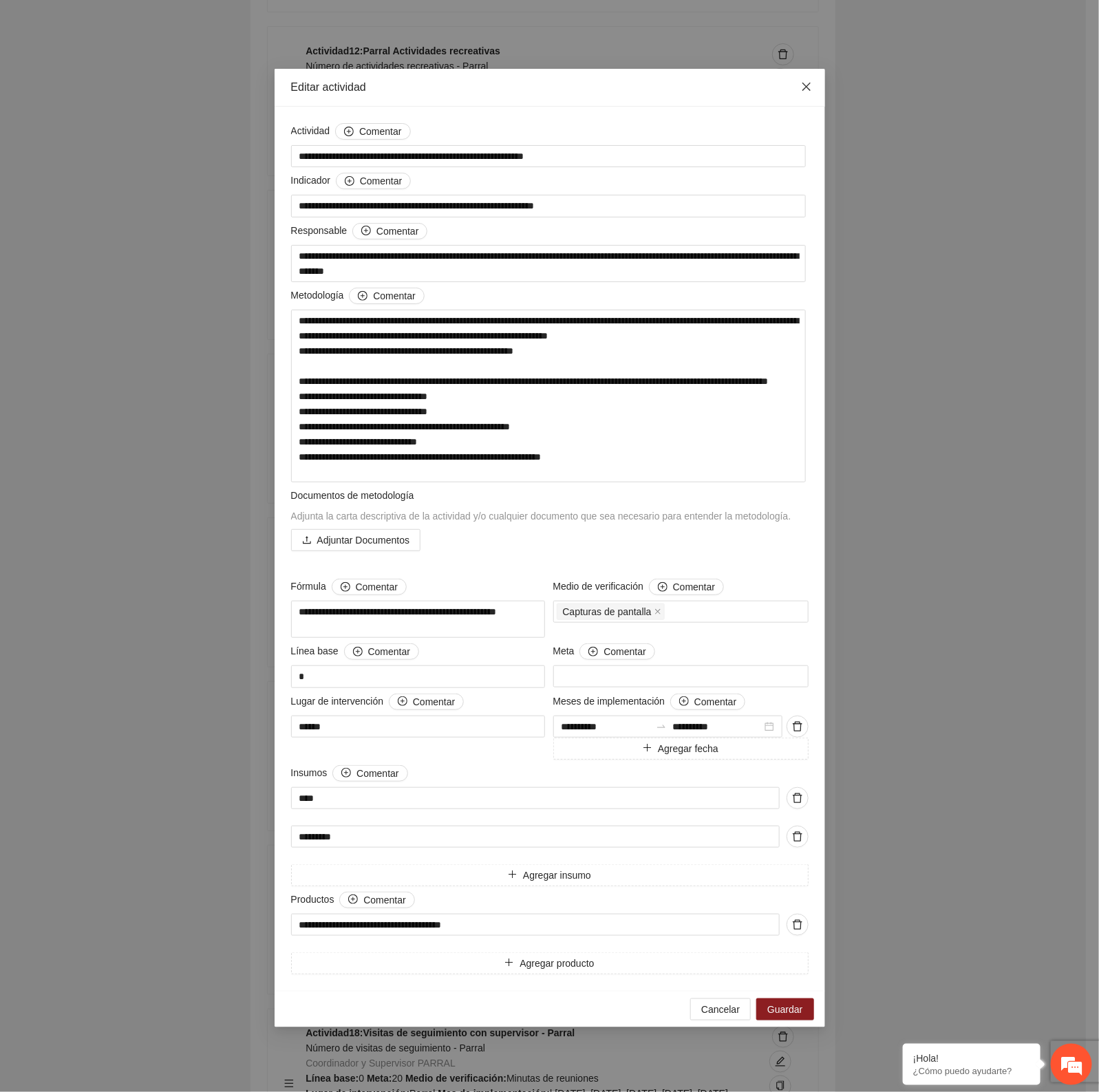
click at [809, 87] on icon "close" at bounding box center [806, 86] width 11 height 11
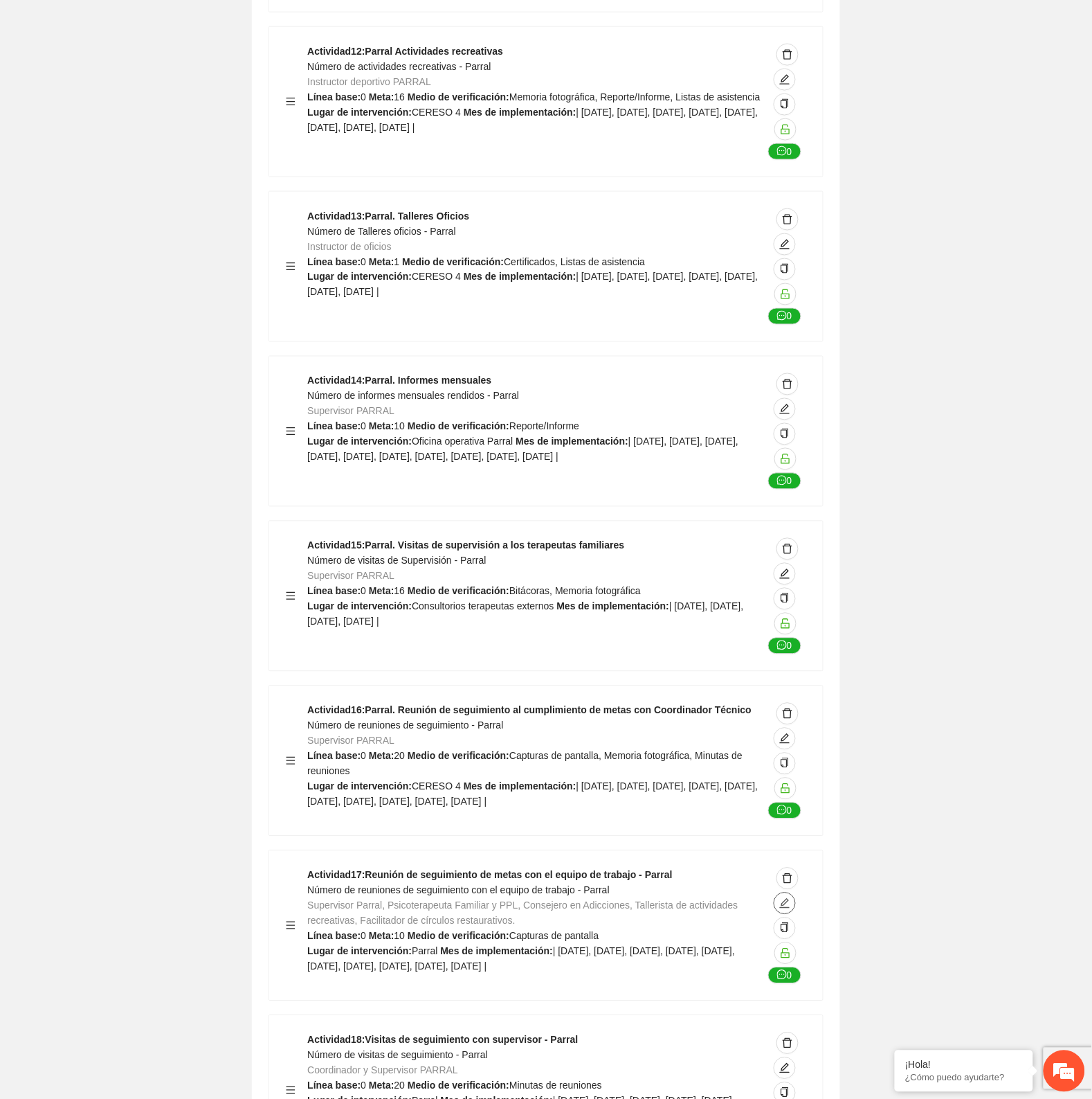
click at [781, 898] on icon "edit" at bounding box center [784, 903] width 11 height 11
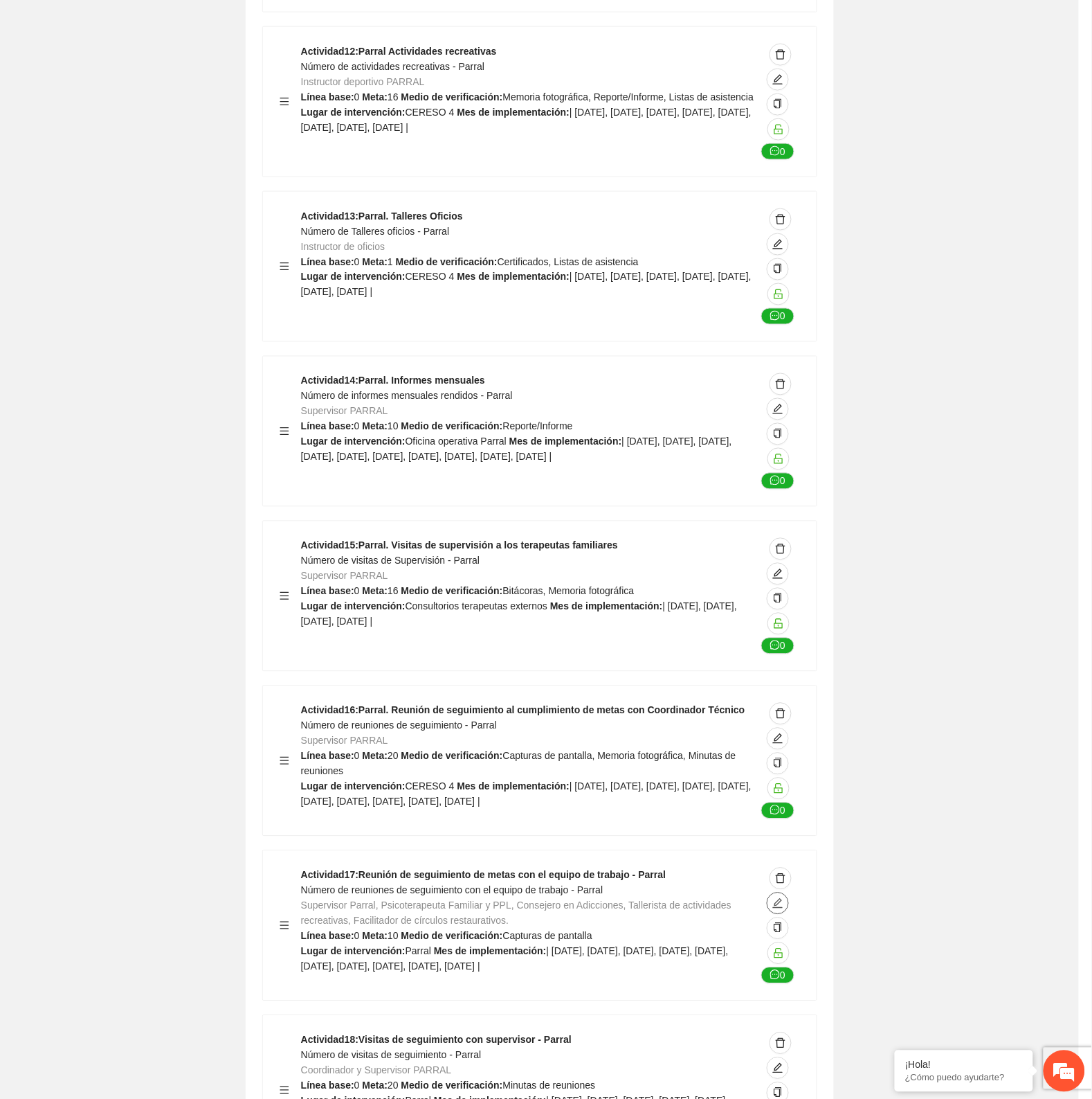
type textarea "******"
type input "**********"
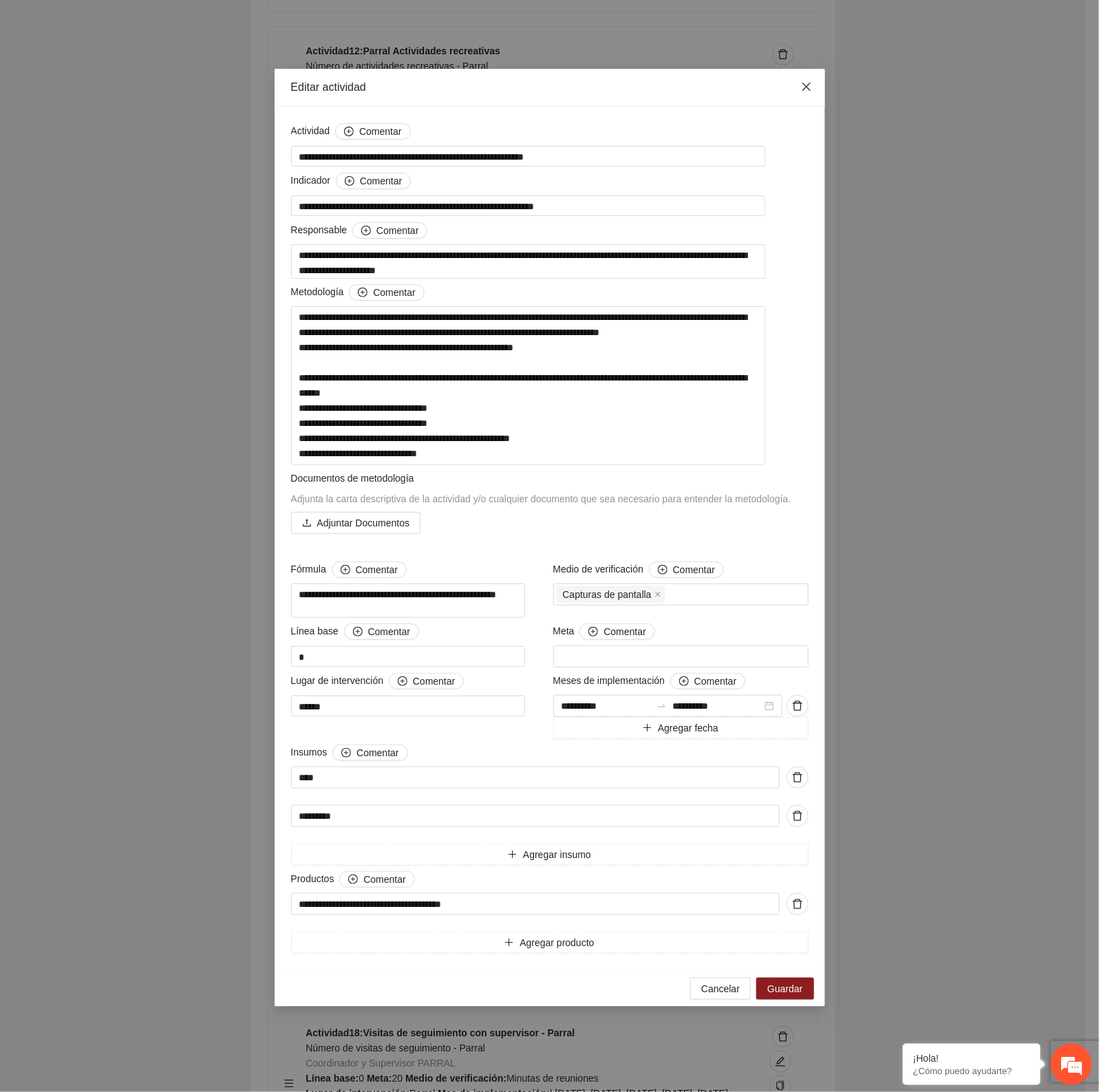
click at [809, 78] on span "Close" at bounding box center [806, 86] width 37 height 37
